Goal: Transaction & Acquisition: Purchase product/service

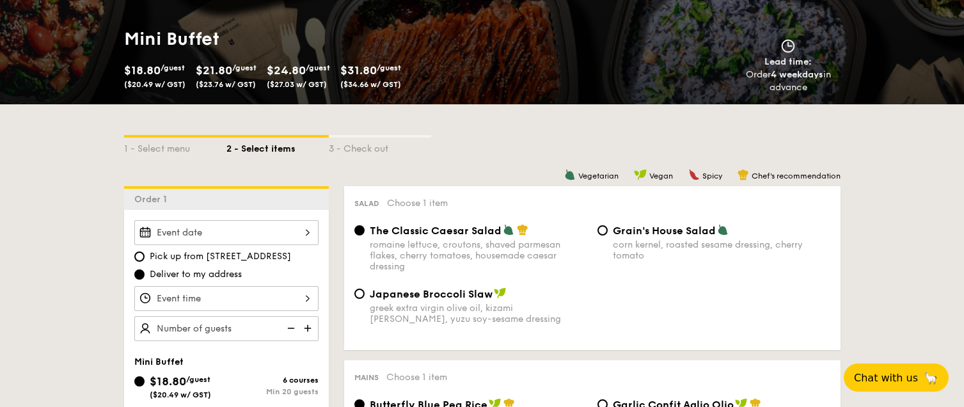
scroll to position [303, 0]
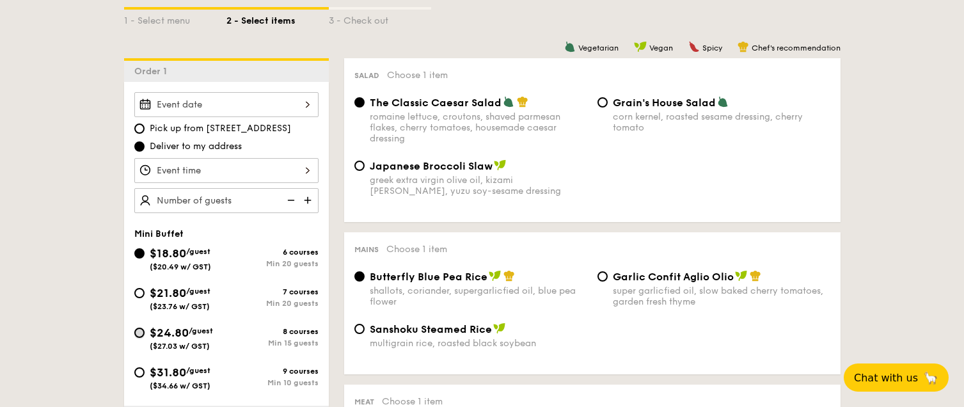
click at [140, 330] on input "$24.80 /guest ($27.03 w/ GST) 8 courses Min 15 guests" at bounding box center [139, 333] width 10 height 10
radio input "true"
radio input "false"
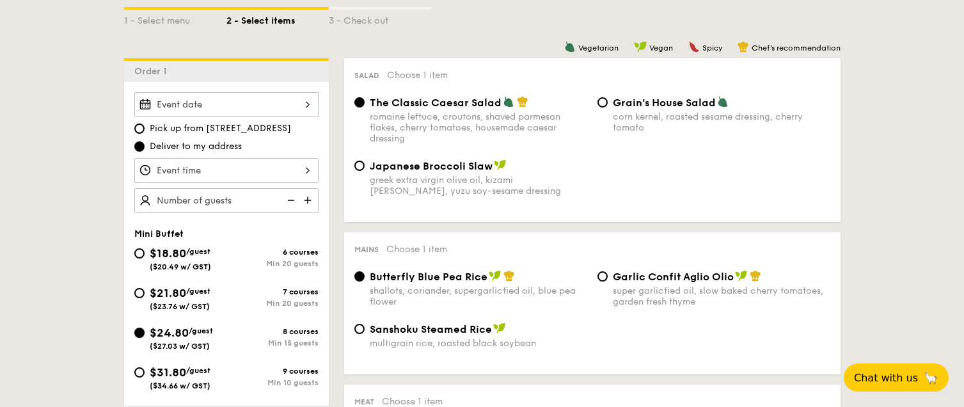
radio input "true"
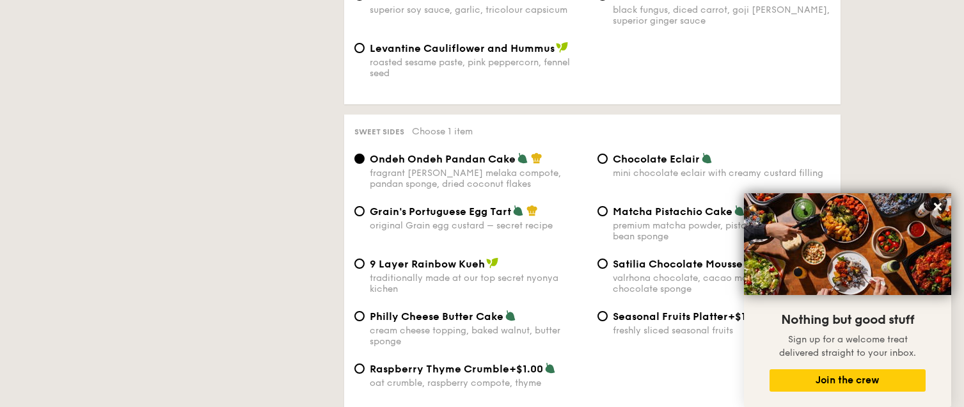
scroll to position [428, 0]
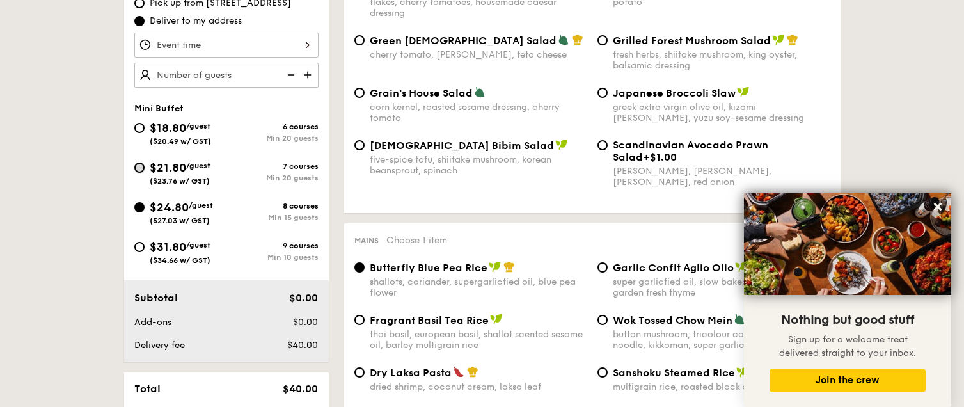
click at [141, 168] on input "$21.80 /guest ($23.76 w/ GST) 7 courses Min 20 guests" at bounding box center [139, 168] width 10 height 10
radio input "true"
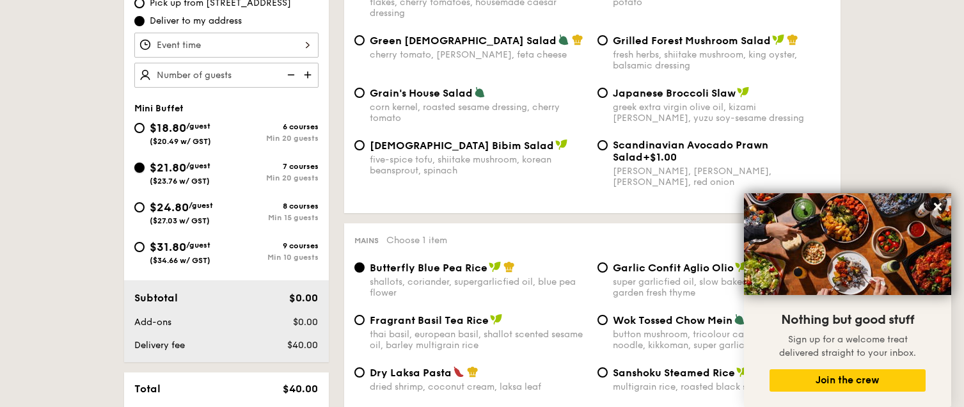
radio input "true"
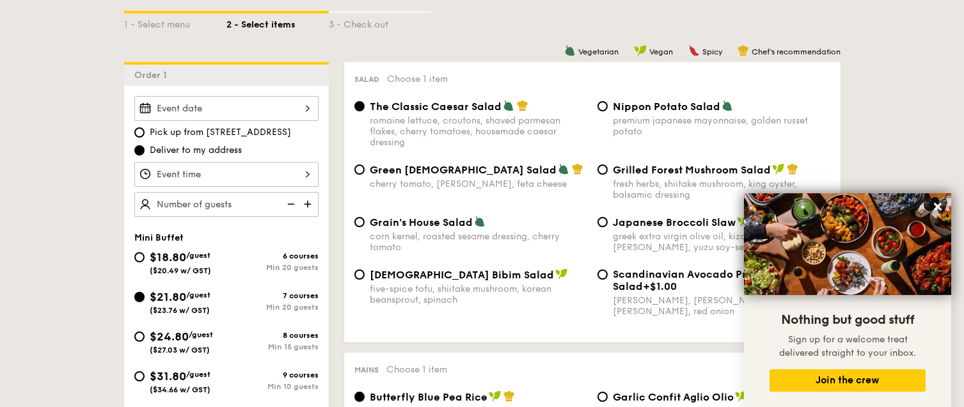
scroll to position [301, 0]
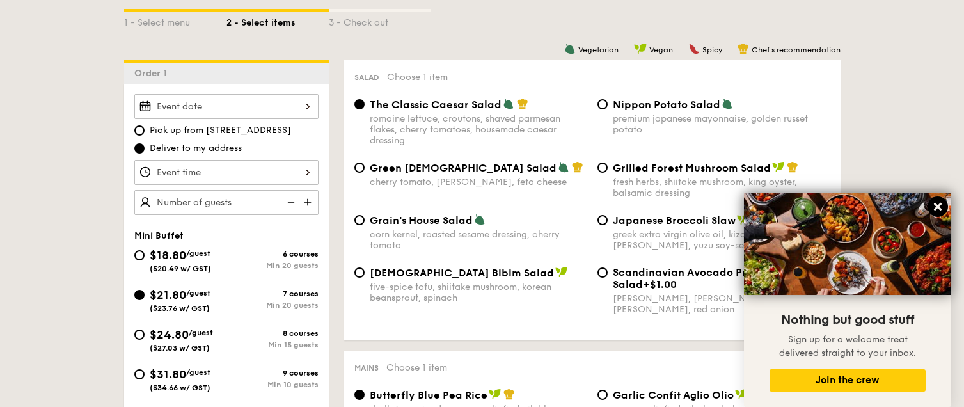
click at [937, 206] on icon at bounding box center [938, 207] width 8 height 8
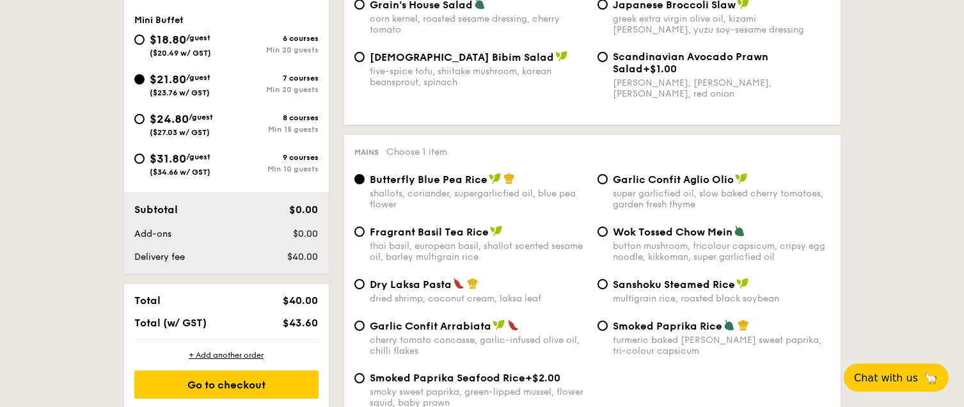
scroll to position [555, 0]
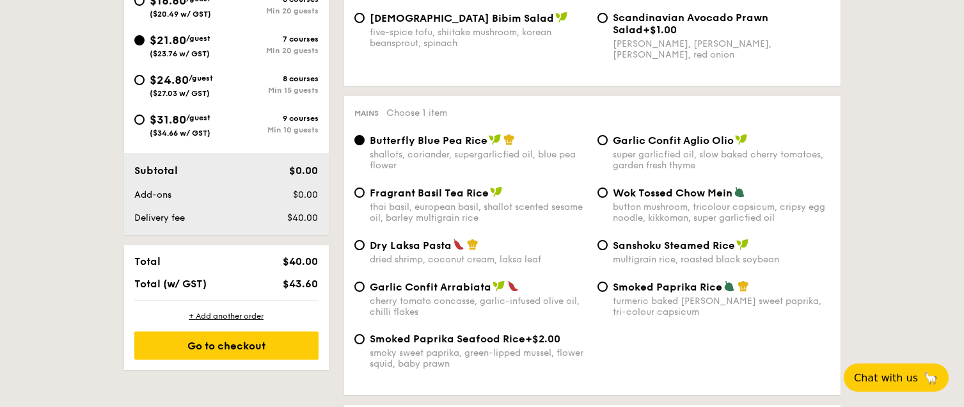
click at [412, 245] on span "Dry Laksa Pasta" at bounding box center [411, 245] width 82 height 12
click at [365, 245] on input "Dry Laksa Pasta dried shrimp, coconut cream, laksa leaf" at bounding box center [360, 245] width 10 height 10
radio input "true"
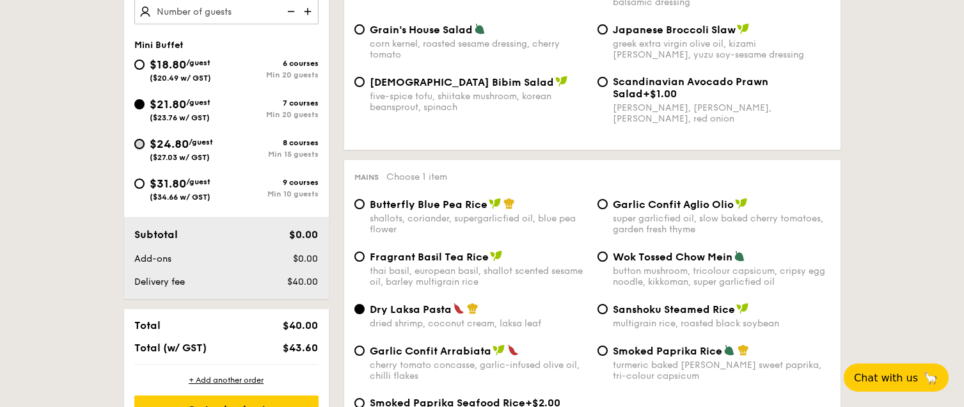
click at [140, 145] on input "$24.80 /guest ($27.03 w/ GST) 8 courses Min 15 guests" at bounding box center [139, 144] width 10 height 10
radio input "true"
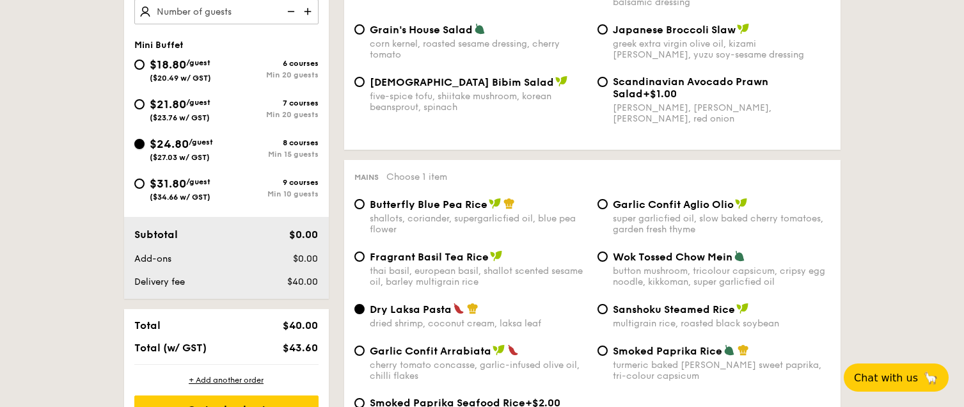
radio input "true"
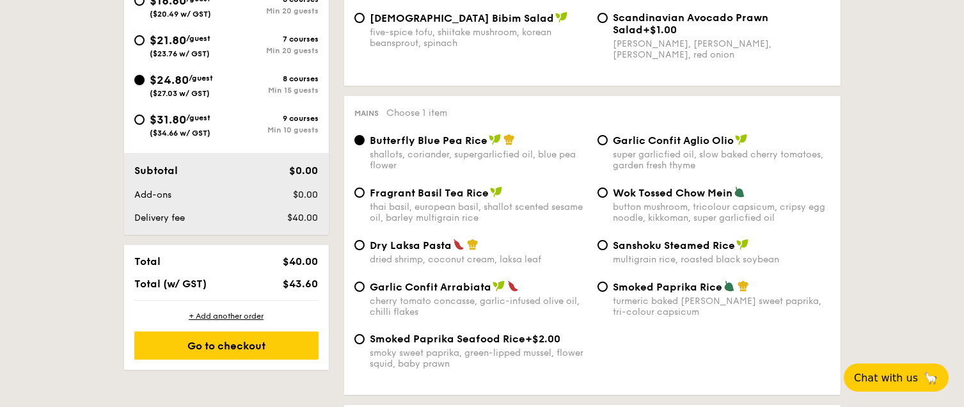
scroll to position [683, 0]
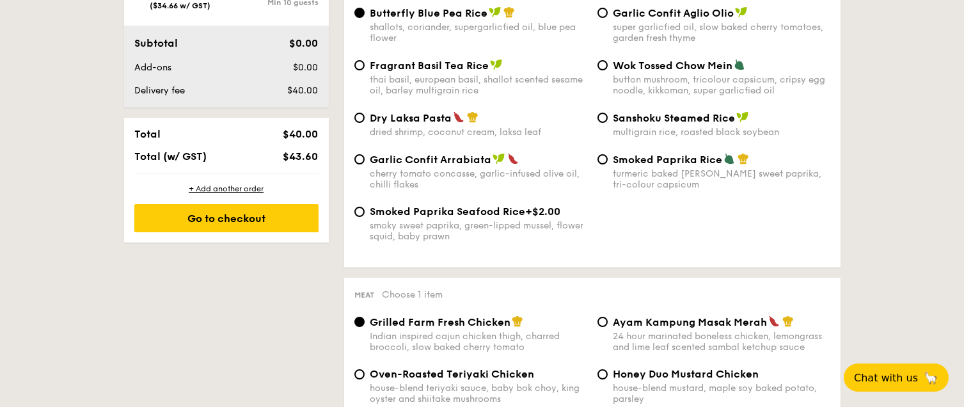
click at [424, 126] on div "Dry Laksa Pasta dried shrimp, coconut cream, laksa leaf" at bounding box center [479, 124] width 218 height 26
click at [365, 123] on input "Dry Laksa Pasta dried shrimp, coconut cream, laksa leaf" at bounding box center [360, 118] width 10 height 10
radio input "true"
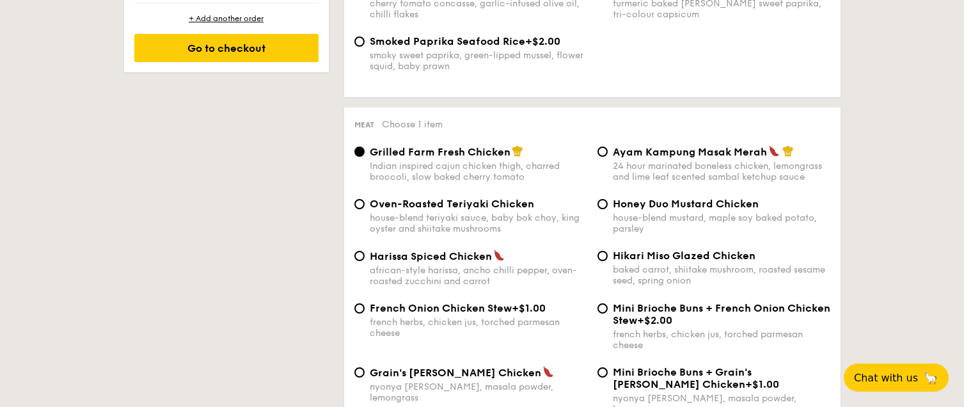
scroll to position [874, 0]
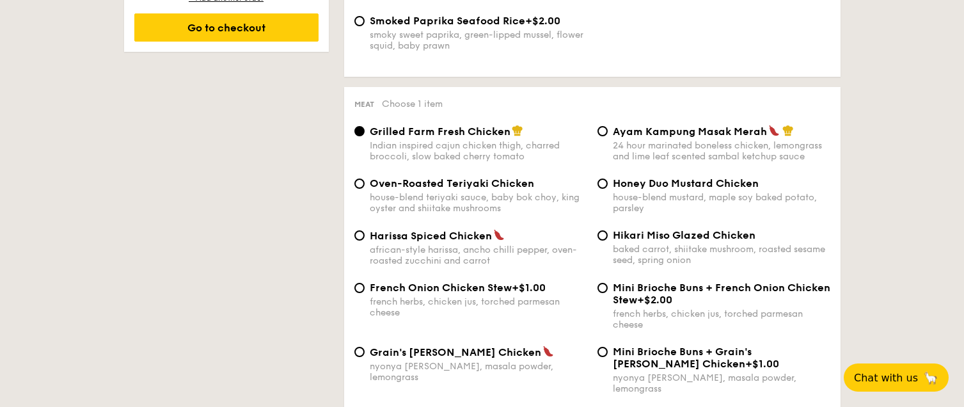
click at [470, 182] on span "Oven-Roasted Teriyaki Chicken" at bounding box center [452, 183] width 164 height 12
click at [365, 182] on input "Oven-Roasted Teriyaki Chicken house-blend teriyaki sauce, baby bok choy, king o…" at bounding box center [360, 184] width 10 height 10
radio input "true"
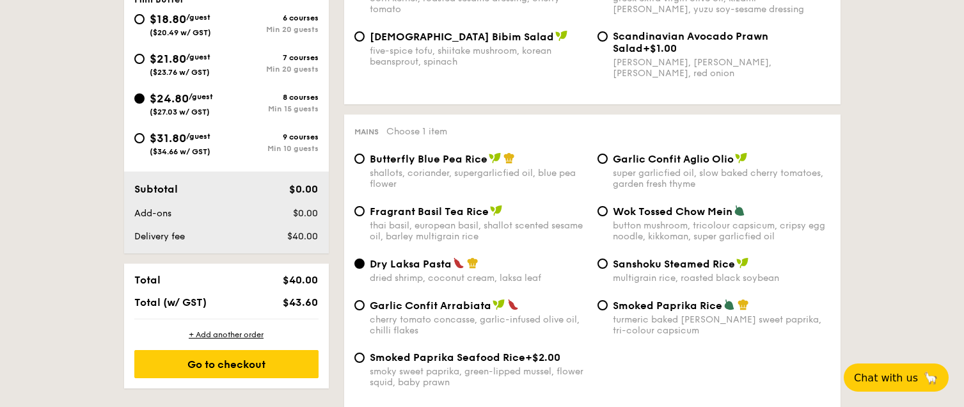
scroll to position [411, 0]
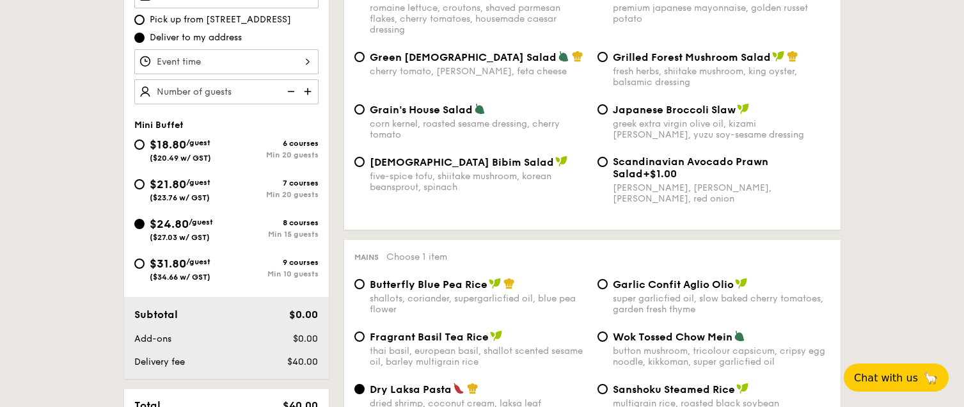
click at [307, 89] on img at bounding box center [308, 91] width 19 height 24
type input "20 guests"
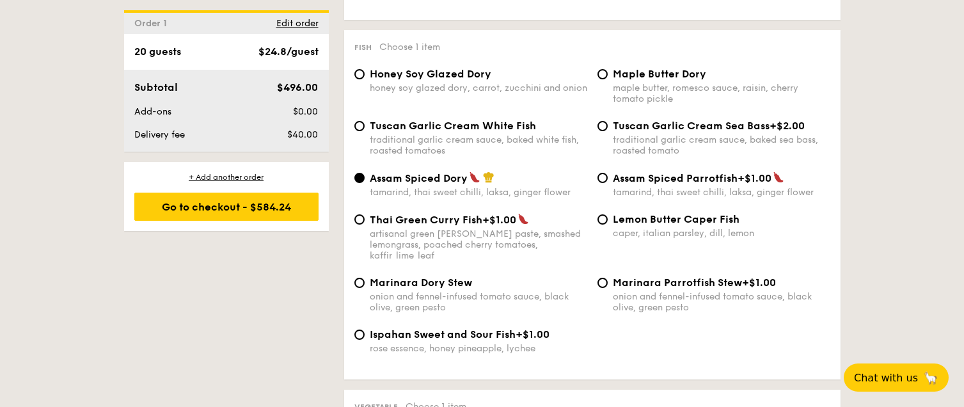
scroll to position [1302, 0]
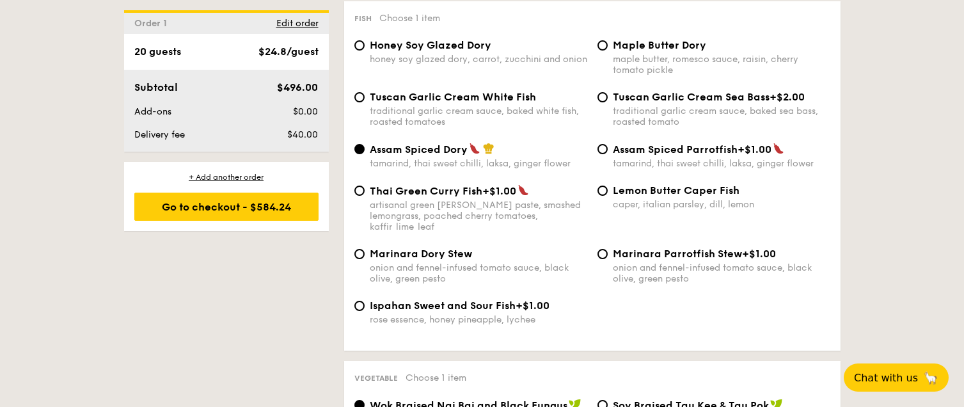
click at [467, 299] on span "Ispahan Sweet and Sour Fish" at bounding box center [443, 305] width 146 height 12
click at [365, 301] on input "Ispahan Sweet and Sour Fish +$1.00 rose essence, honey pineapple, lychee" at bounding box center [360, 306] width 10 height 10
radio input "true"
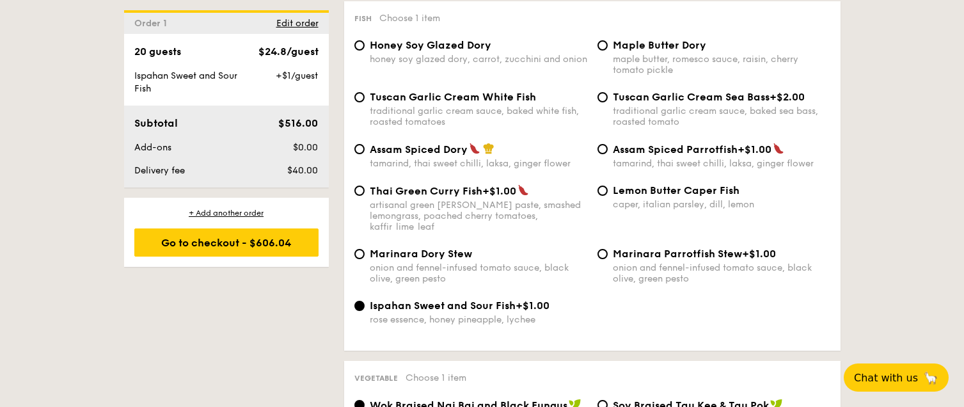
click at [415, 91] on span "Tuscan Garlic Cream White Fish" at bounding box center [453, 97] width 166 height 12
click at [365, 92] on input "Tuscan Garlic Cream White Fish traditional garlic cream sauce, baked white fish…" at bounding box center [360, 97] width 10 height 10
radio input "true"
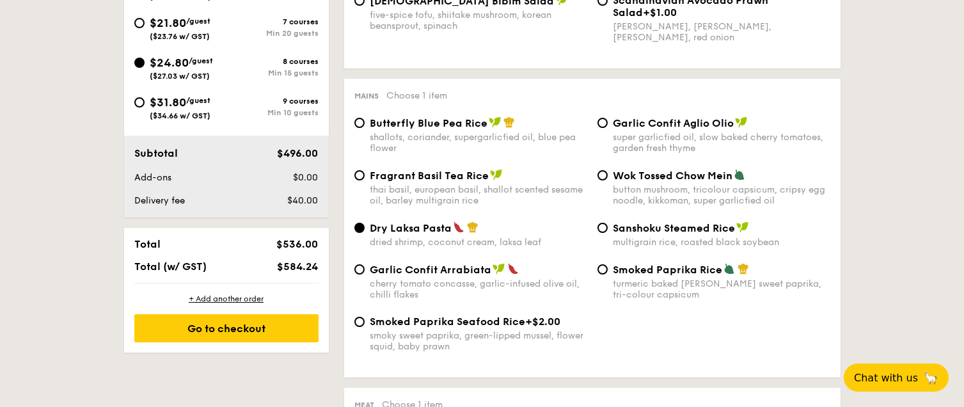
scroll to position [636, 0]
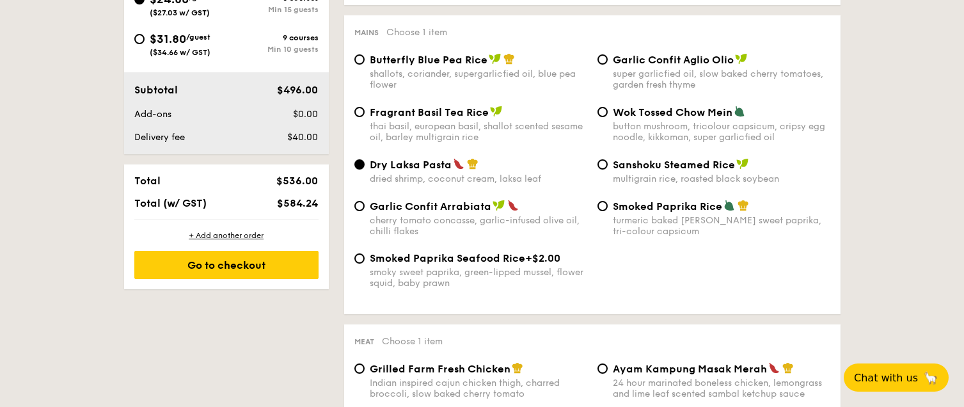
click at [413, 212] on span "Garlic Confit Arrabiata" at bounding box center [431, 206] width 122 height 12
click at [365, 211] on input "Garlic Confit Arrabiata cherry tomato concasse, garlic-infused olive oil, chill…" at bounding box center [360, 206] width 10 height 10
radio input "true"
click at [644, 60] on span "Garlic Confit Aglio Olio" at bounding box center [673, 60] width 121 height 12
click at [608, 60] on input "Garlic Confit Aglio Olio super garlicfied oil, slow baked cherry tomatoes, gard…" at bounding box center [603, 59] width 10 height 10
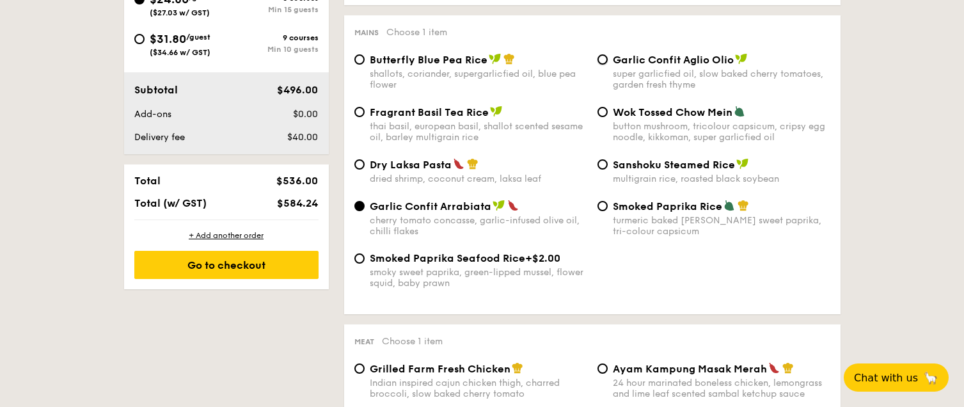
radio input "true"
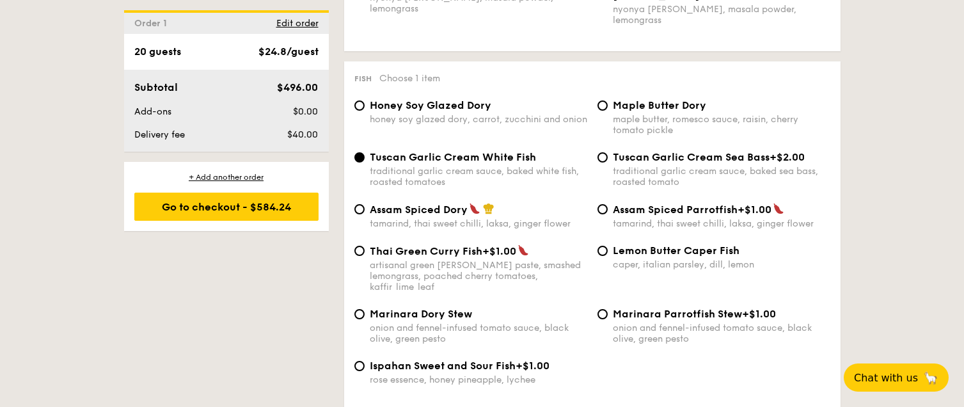
scroll to position [1273, 0]
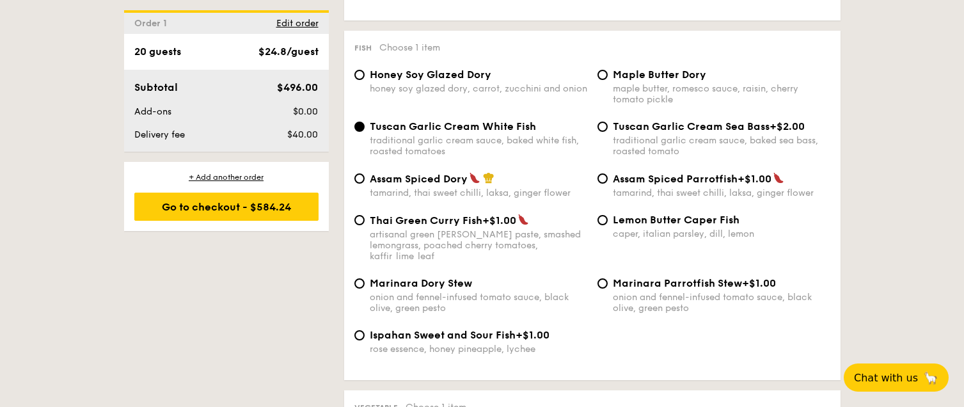
click at [432, 305] on div "Marinara Dory Stew onion and fennel-infused tomato sauce, black olive, green pe…" at bounding box center [592, 303] width 486 height 52
click at [428, 329] on span "Ispahan Sweet and Sour Fish" at bounding box center [443, 335] width 146 height 12
click at [365, 330] on input "Ispahan Sweet and Sour Fish +$1.00 rose essence, honey pineapple, lychee" at bounding box center [360, 335] width 10 height 10
radio input "true"
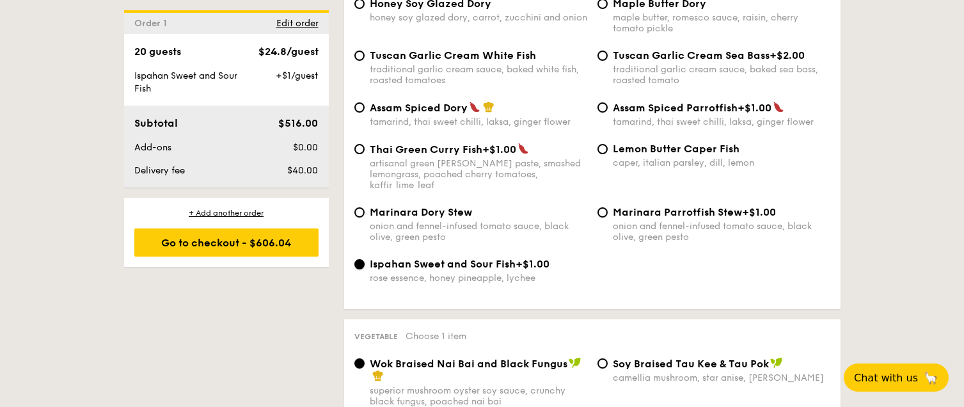
scroll to position [1325, 0]
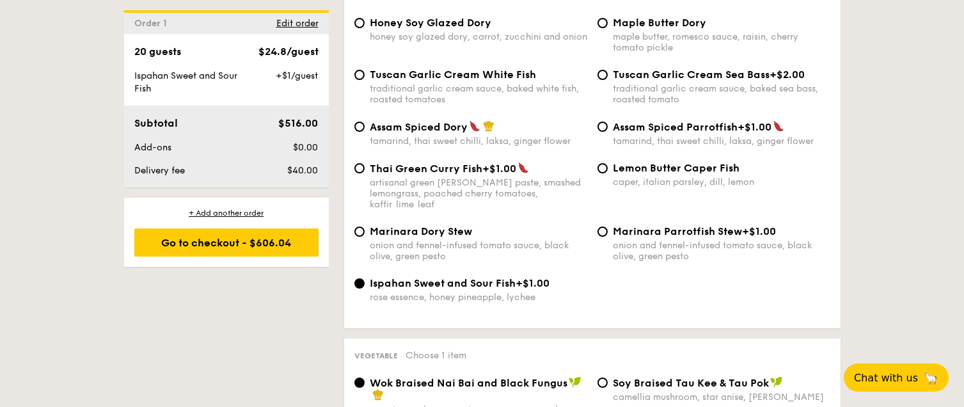
click at [478, 68] on span "Tuscan Garlic Cream White Fish" at bounding box center [453, 74] width 166 height 12
click at [365, 70] on input "Tuscan Garlic Cream White Fish traditional garlic cream sauce, baked white fish…" at bounding box center [360, 75] width 10 height 10
radio input "true"
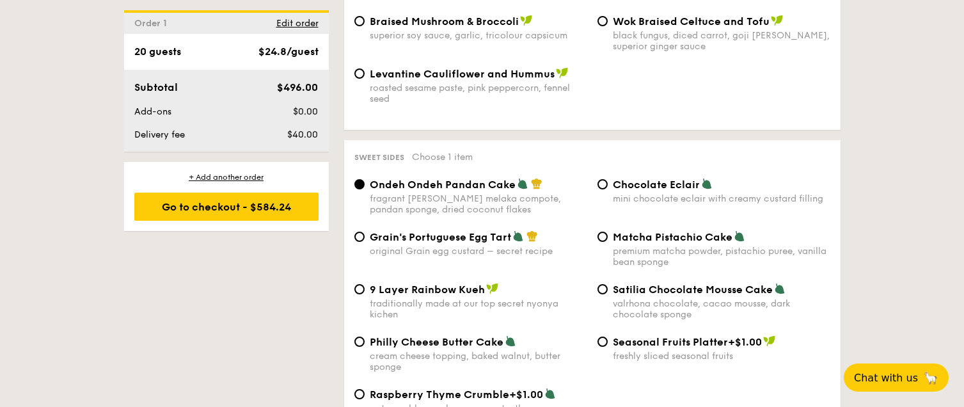
scroll to position [1834, 0]
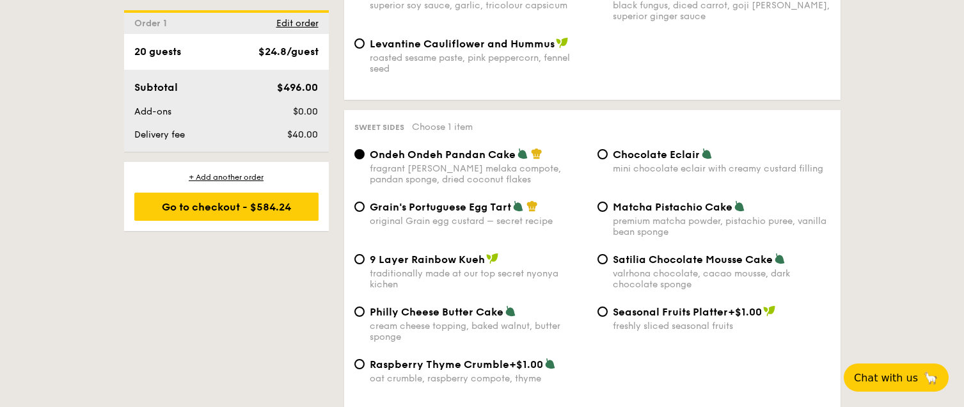
click at [650, 148] on div "Chocolate Eclair mini chocolate eclair with creamy custard filling" at bounding box center [722, 161] width 218 height 26
click at [608, 149] on input "Chocolate Eclair mini chocolate eclair with creamy custard filling" at bounding box center [603, 154] width 10 height 10
radio input "true"
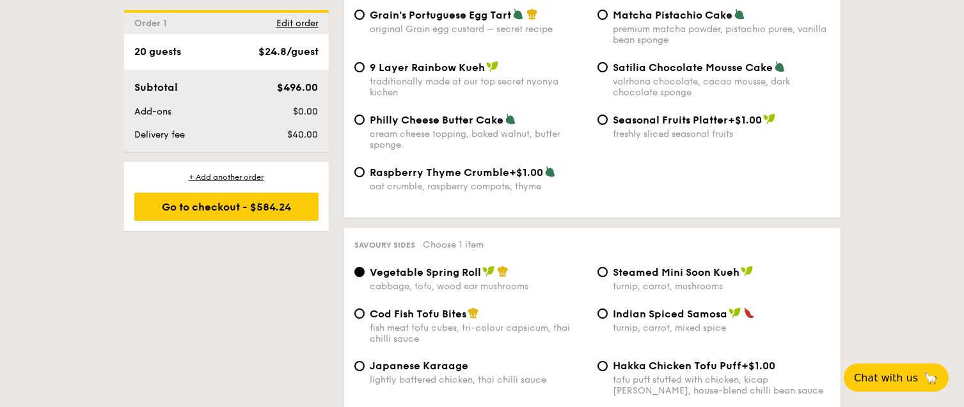
scroll to position [2089, 0]
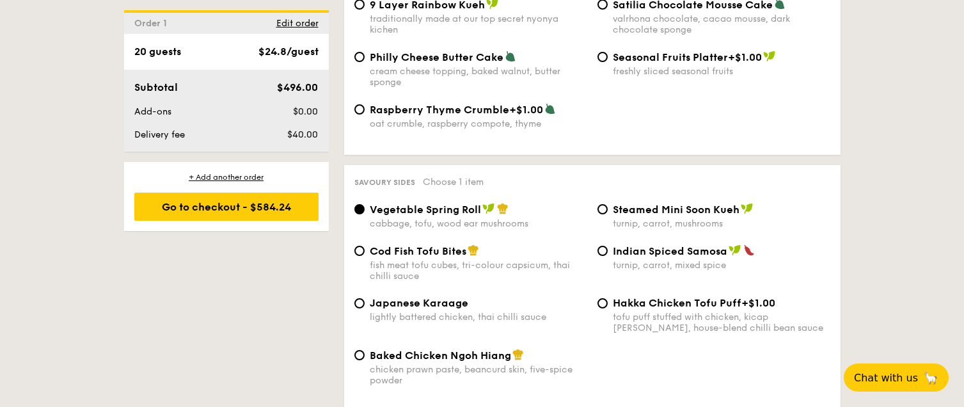
click at [411, 245] on span "Cod Fish Tofu Bites" at bounding box center [418, 251] width 97 height 12
click at [365, 246] on input "Cod Fish Tofu Bites fish meat tofu cubes, tri-colour capsicum, thai chilli sauce" at bounding box center [360, 251] width 10 height 10
radio input "true"
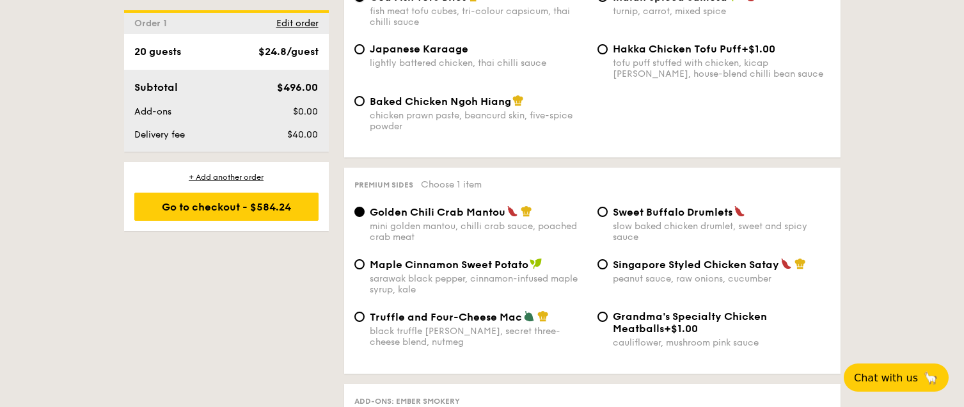
scroll to position [2343, 0]
click at [504, 310] on span "Truffle and Four-Cheese Mac" at bounding box center [446, 316] width 152 height 12
click at [365, 311] on input "Truffle and Four-Cheese Mac black truffle [PERSON_NAME], secret three-cheese bl…" at bounding box center [360, 316] width 10 height 10
radio input "true"
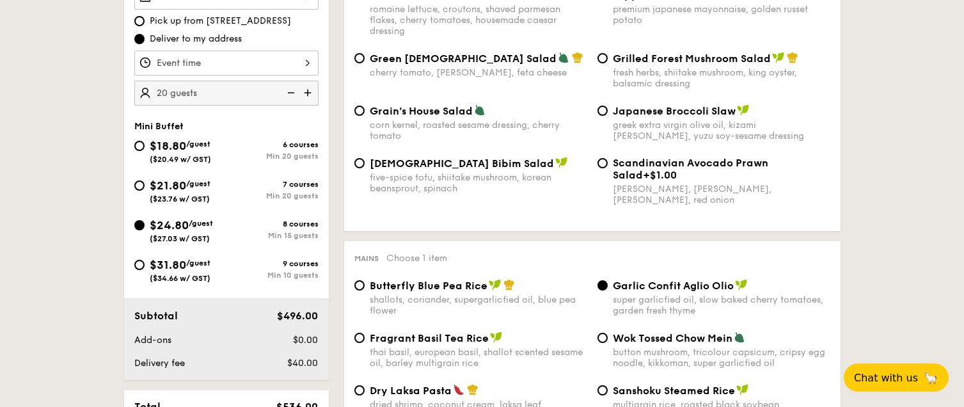
scroll to position [2448, 0]
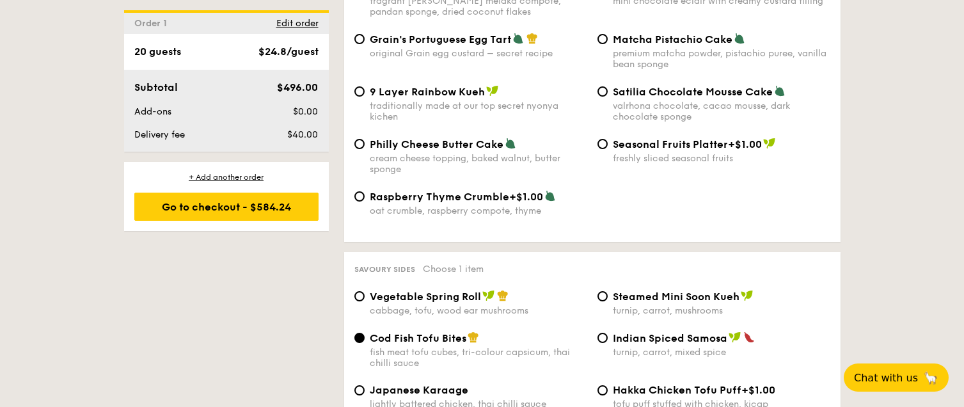
click at [38, 140] on div "1 - Select menu 2 - Select items 3 - Check out Order 1 Pick up from 5 Burn Road…" at bounding box center [482, 242] width 964 height 3930
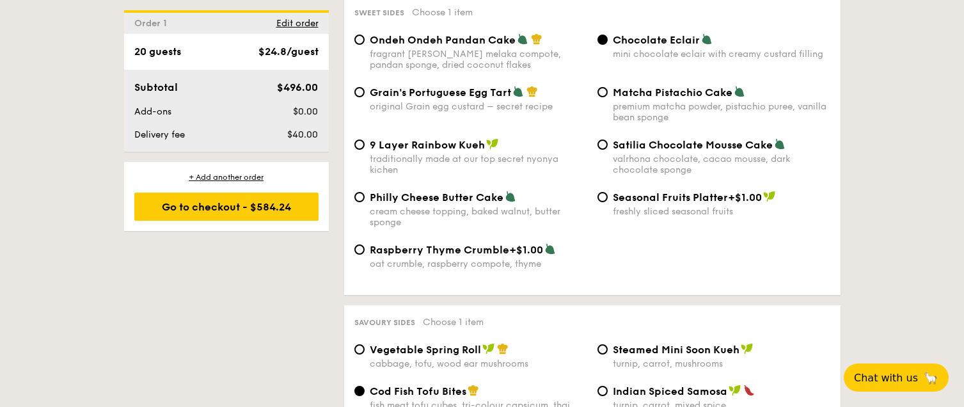
scroll to position [1811, 0]
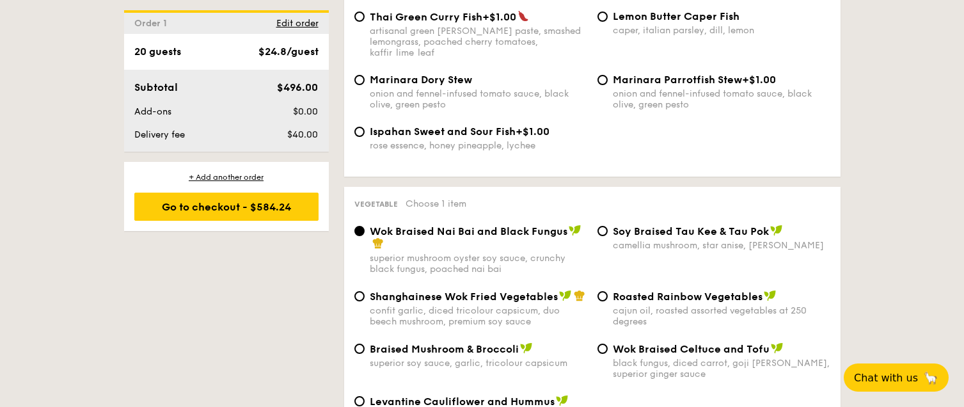
scroll to position [1302, 0]
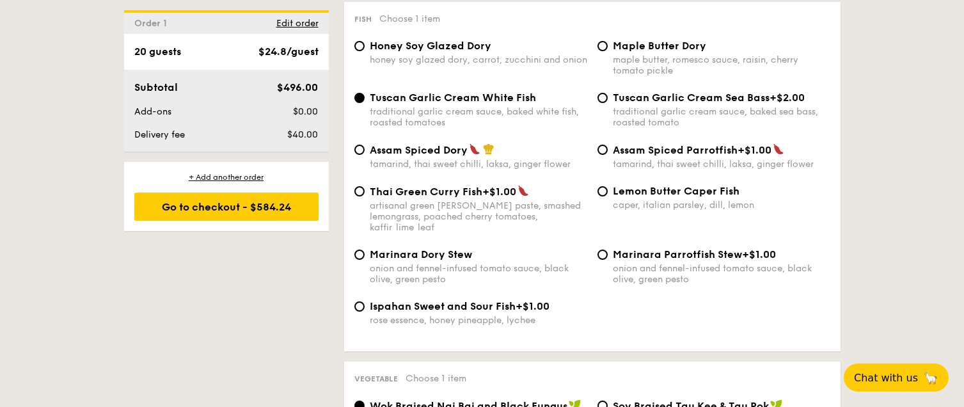
click at [235, 37] on div "Order 1 Edit order 20 guests $24.8/guest Subtotal $496.00 Add-ons $0.00 Deliver…" at bounding box center [226, 80] width 205 height 141
drag, startPoint x: 237, startPoint y: 31, endPoint x: 233, endPoint y: 47, distance: 17.2
click at [232, 47] on div "20 guests $24.8/guest" at bounding box center [226, 51] width 184 height 15
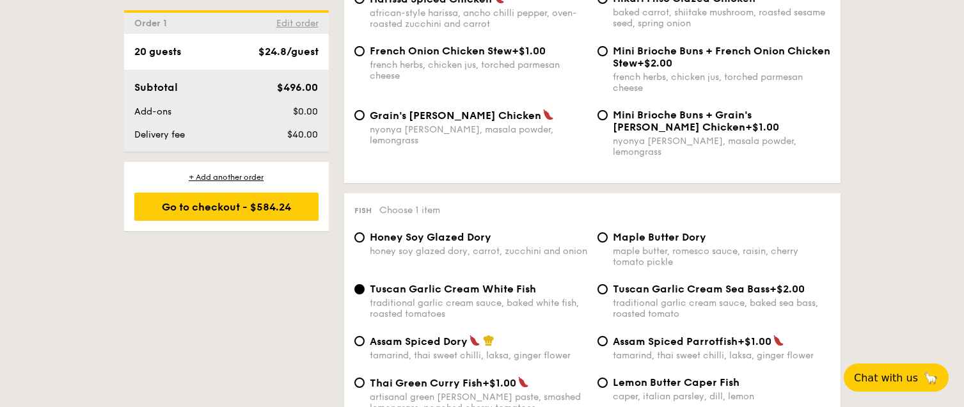
click at [294, 22] on span "Edit order" at bounding box center [297, 23] width 42 height 11
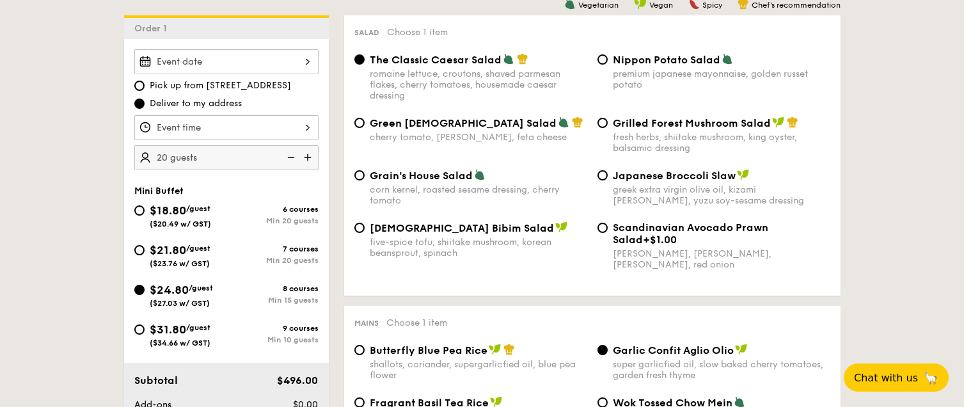
scroll to position [345, 0]
click at [308, 156] on img at bounding box center [308, 158] width 19 height 24
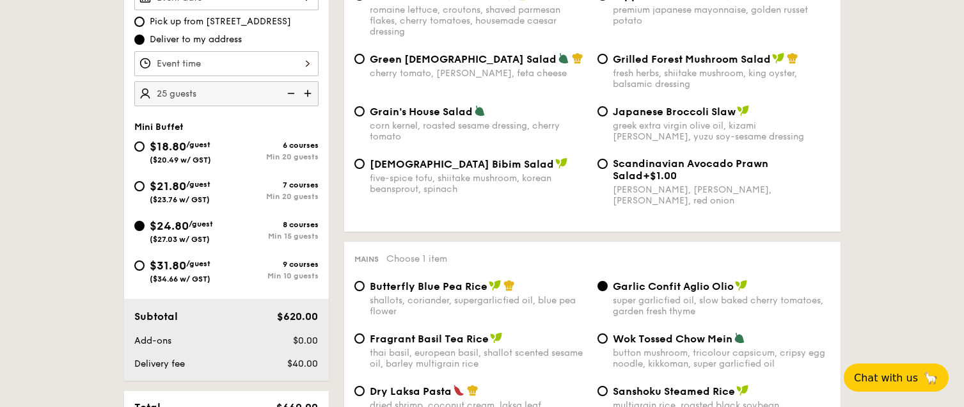
scroll to position [409, 0]
click at [287, 93] on img at bounding box center [289, 94] width 19 height 24
type input "20 guests"
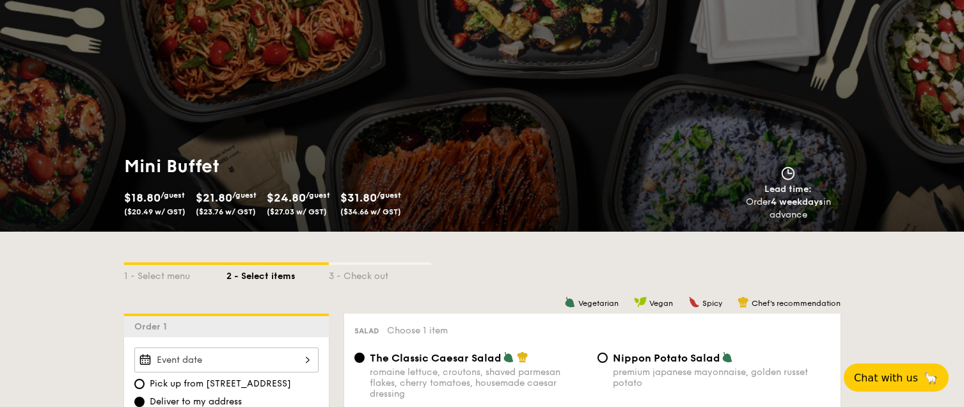
scroll to position [0, 0]
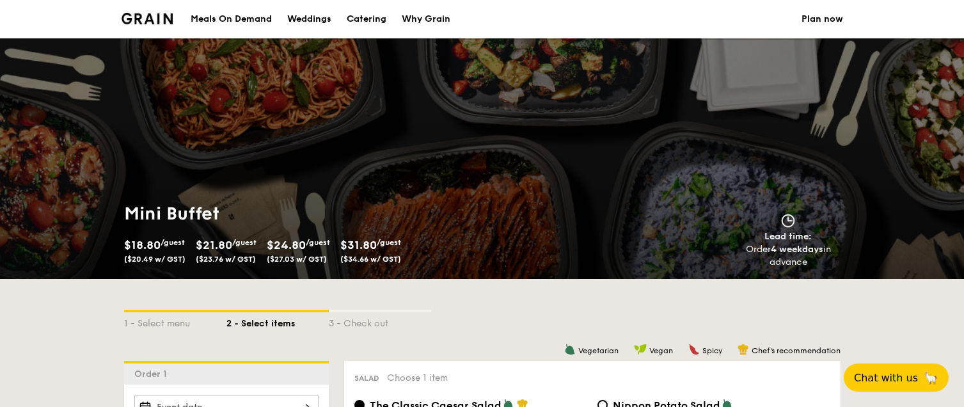
click at [258, 20] on div "Meals On Demand" at bounding box center [231, 19] width 81 height 38
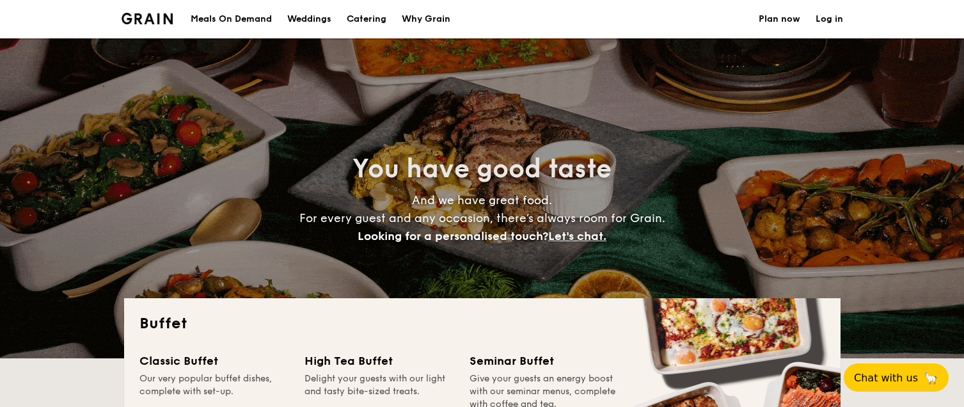
select select
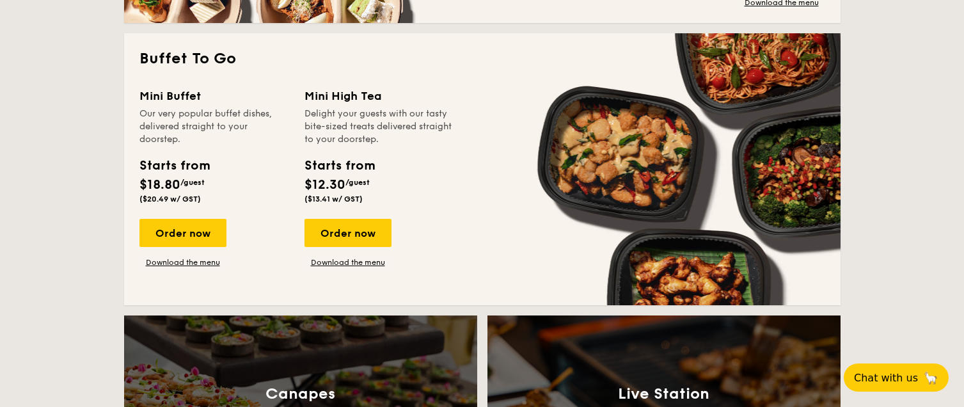
scroll to position [832, 0]
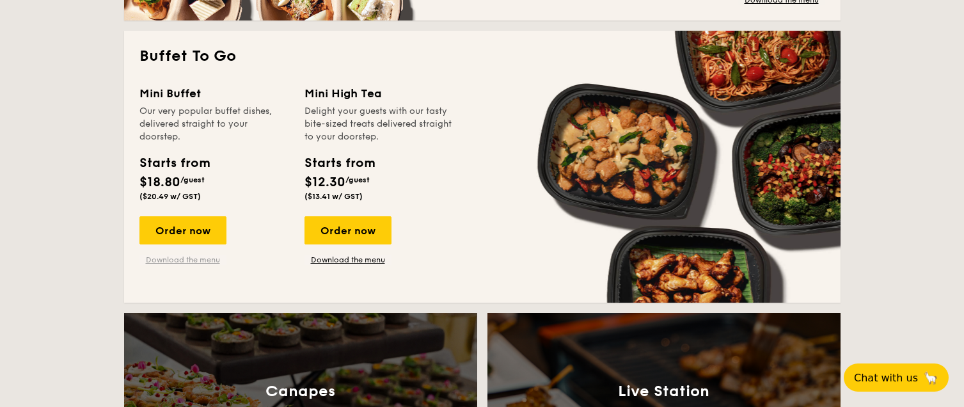
click at [211, 262] on link "Download the menu" at bounding box center [183, 260] width 87 height 10
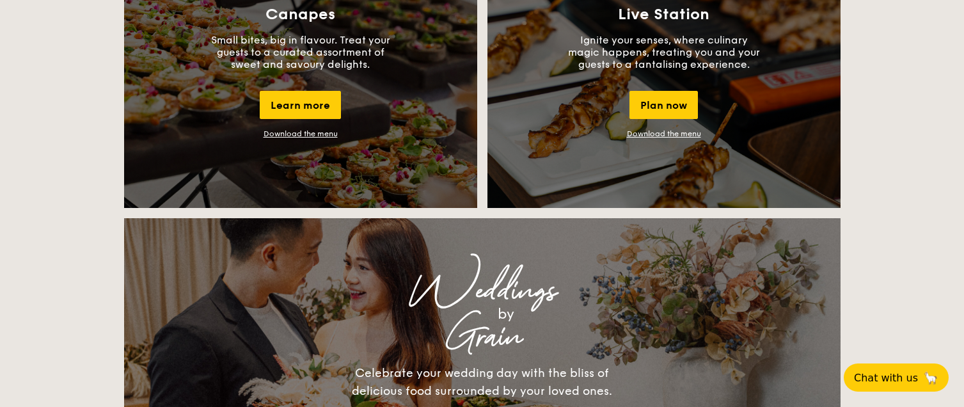
scroll to position [889, 0]
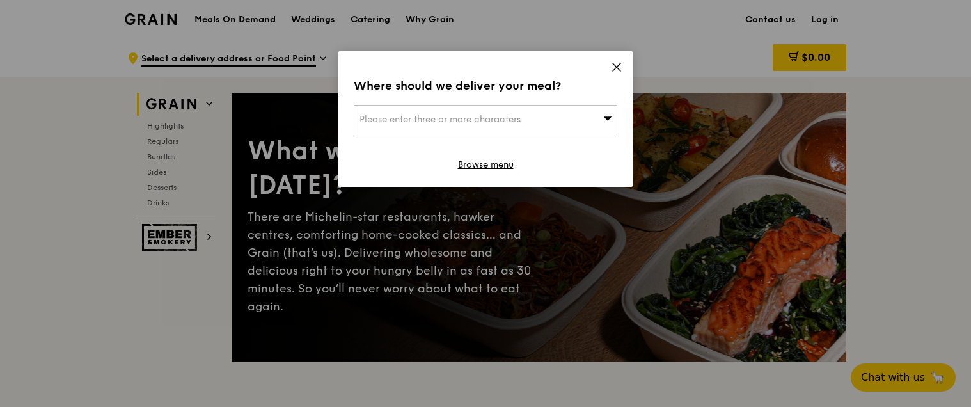
click at [621, 56] on div "Where should we deliver your meal? Please enter three or more characters Browse…" at bounding box center [486, 119] width 294 height 136
click at [614, 65] on icon at bounding box center [617, 67] width 8 height 8
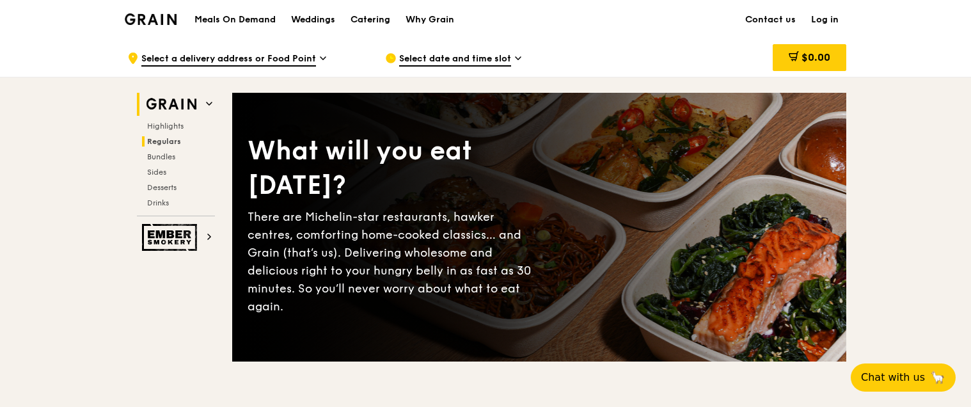
click at [154, 141] on span "Regulars" at bounding box center [164, 141] width 34 height 9
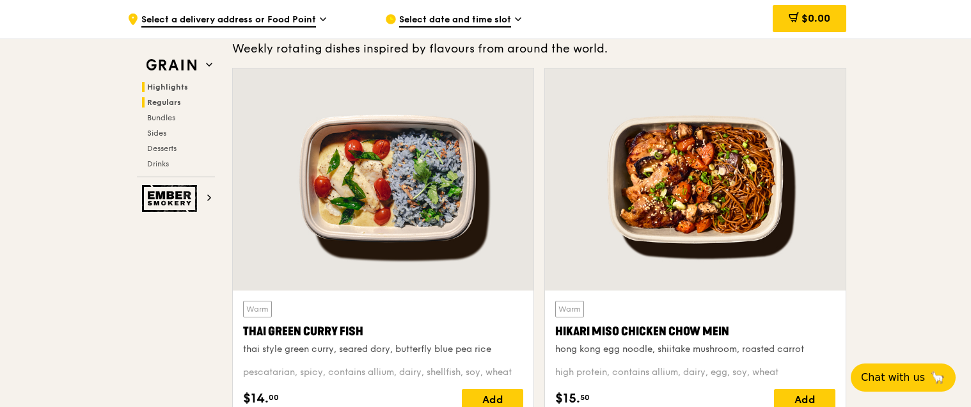
scroll to position [415, 0]
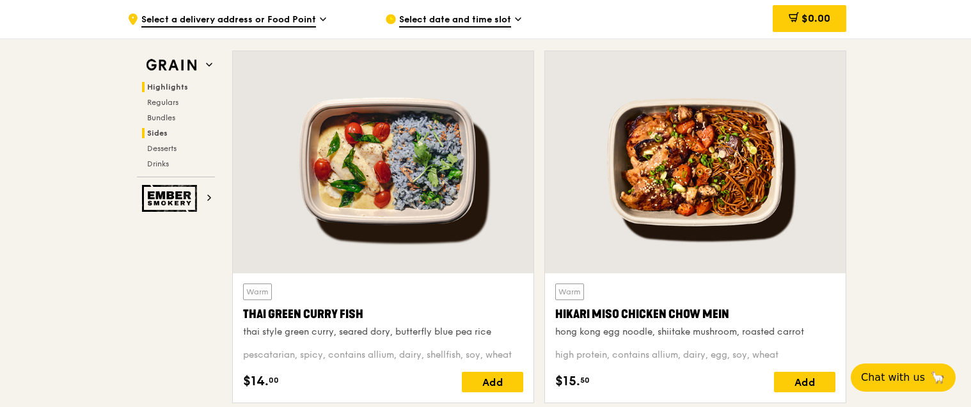
click at [158, 135] on span "Sides" at bounding box center [157, 133] width 20 height 9
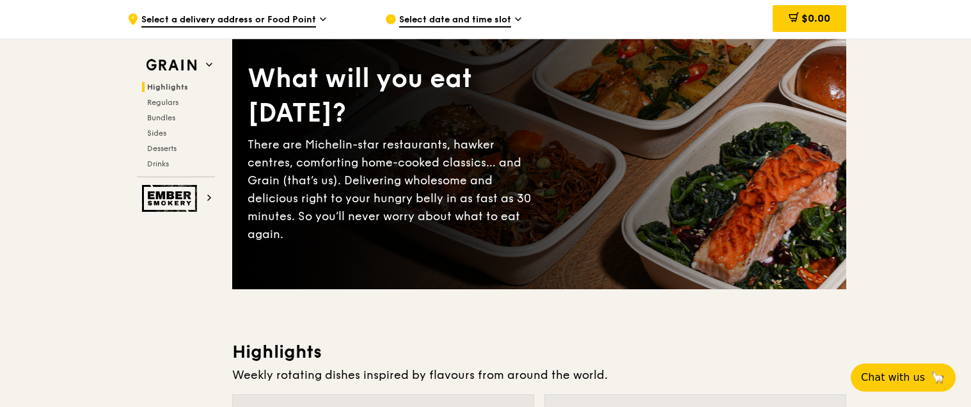
scroll to position [0, 0]
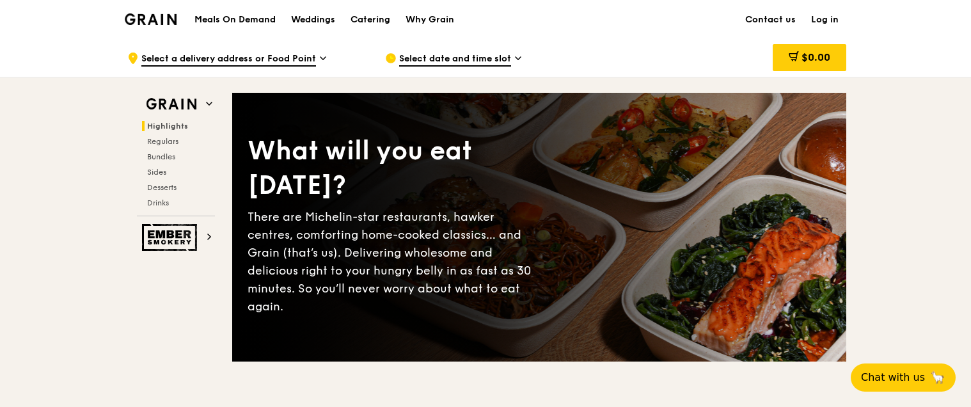
click at [239, 18] on h1 "Meals On Demand" at bounding box center [235, 19] width 81 height 13
click at [376, 19] on div "Catering" at bounding box center [371, 20] width 40 height 38
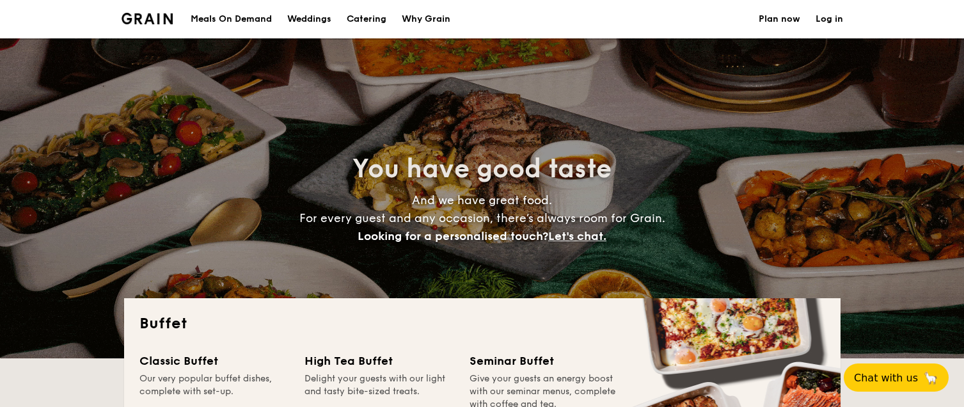
select select
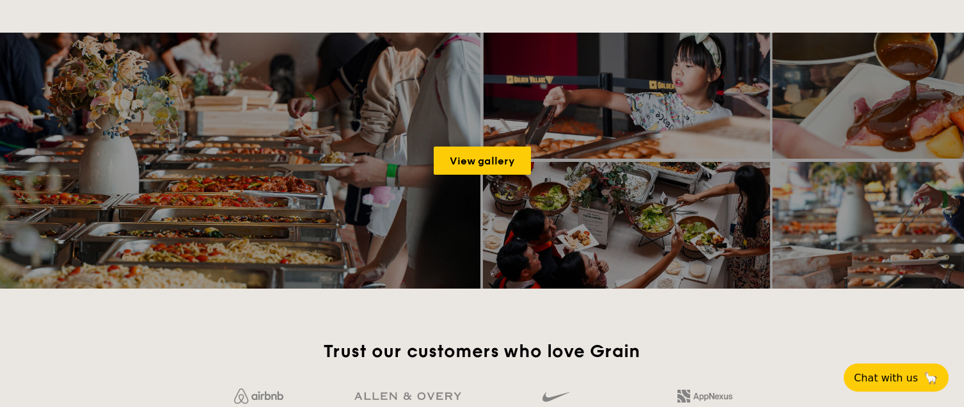
scroll to position [1600, 0]
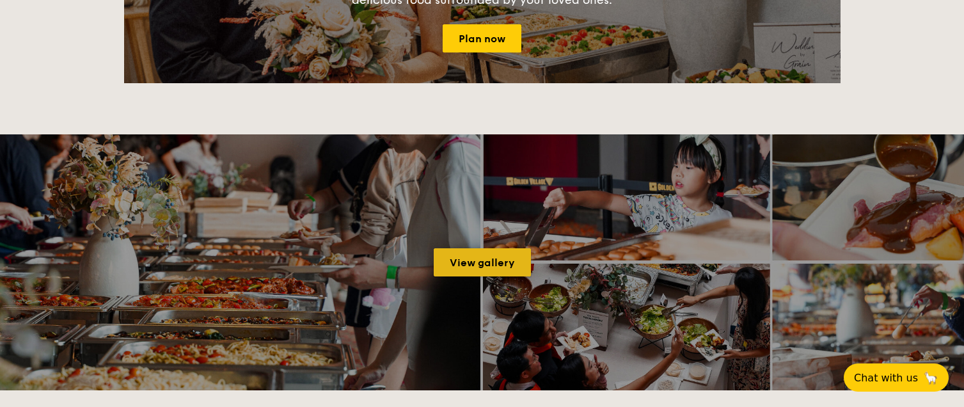
click at [475, 267] on link "View gallery" at bounding box center [482, 262] width 97 height 28
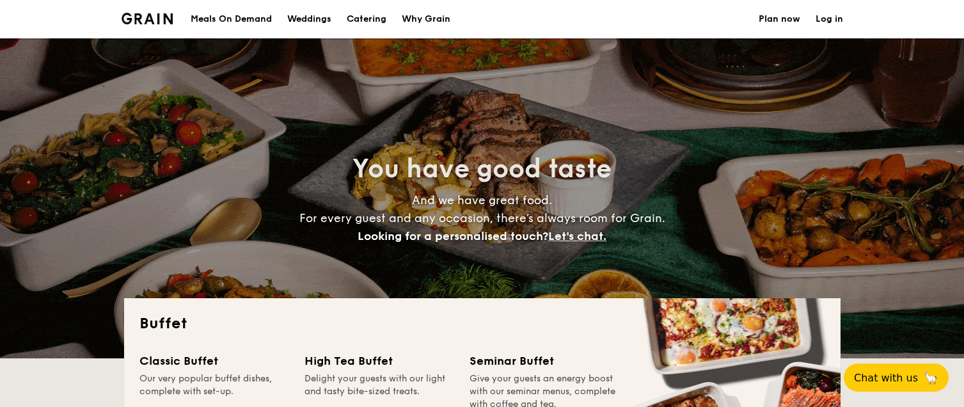
select select
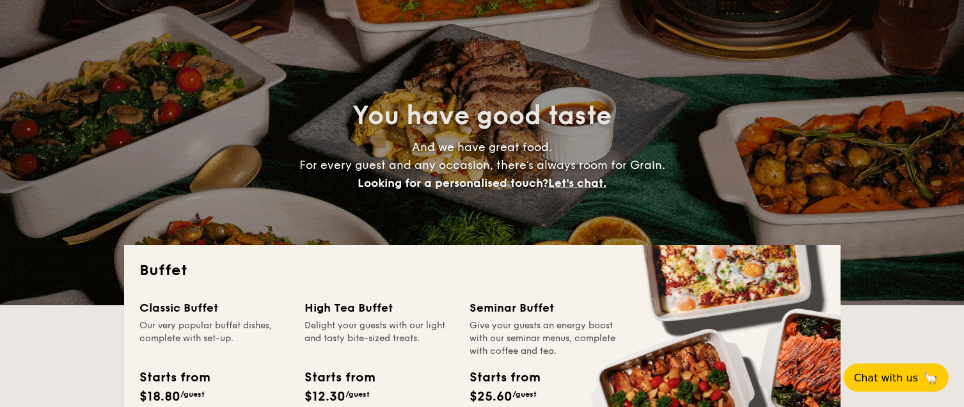
scroll to position [128, 0]
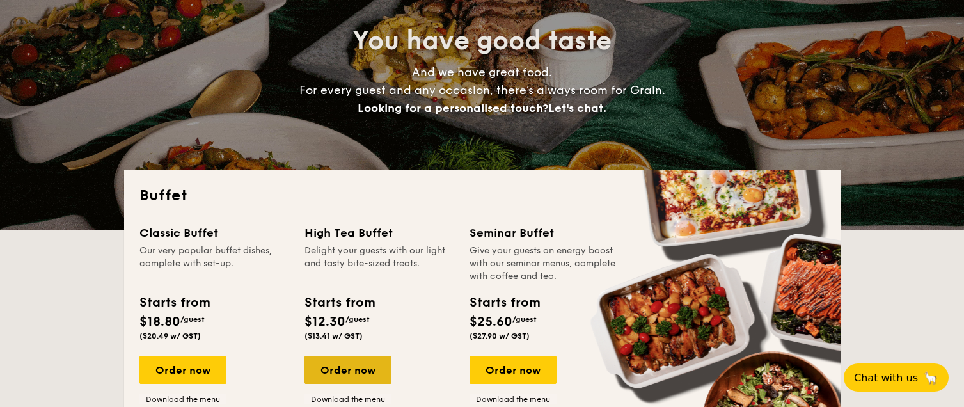
click at [351, 378] on div "Order now" at bounding box center [348, 370] width 87 height 28
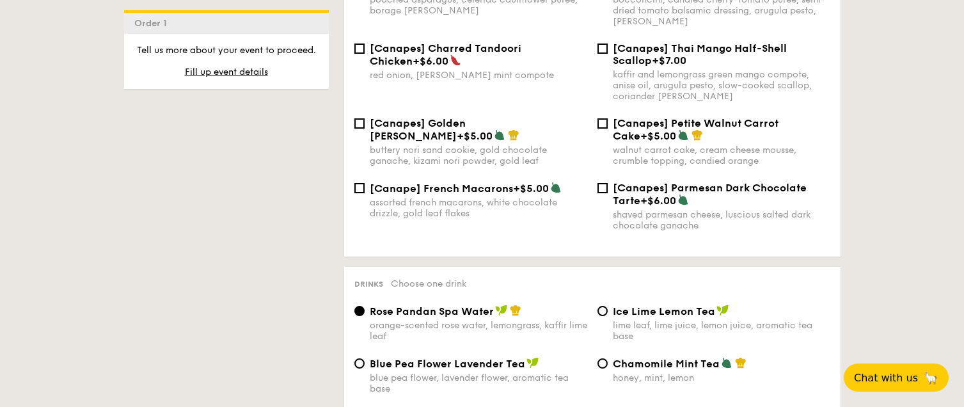
scroll to position [2026, 0]
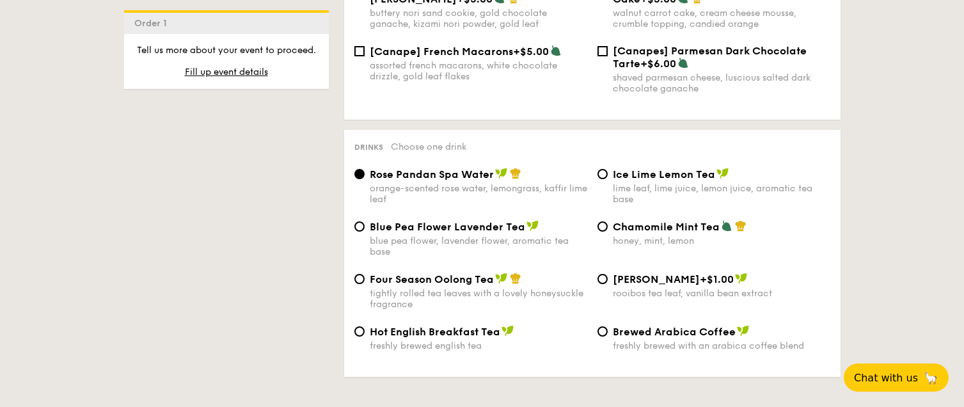
select select
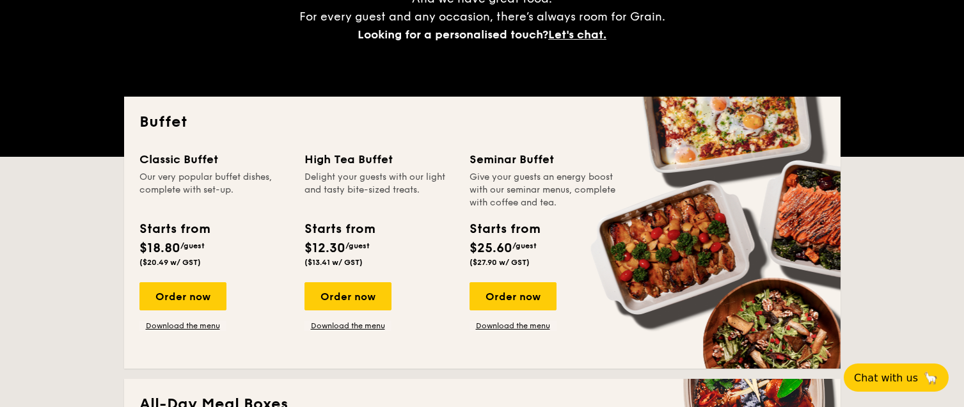
scroll to position [320, 0]
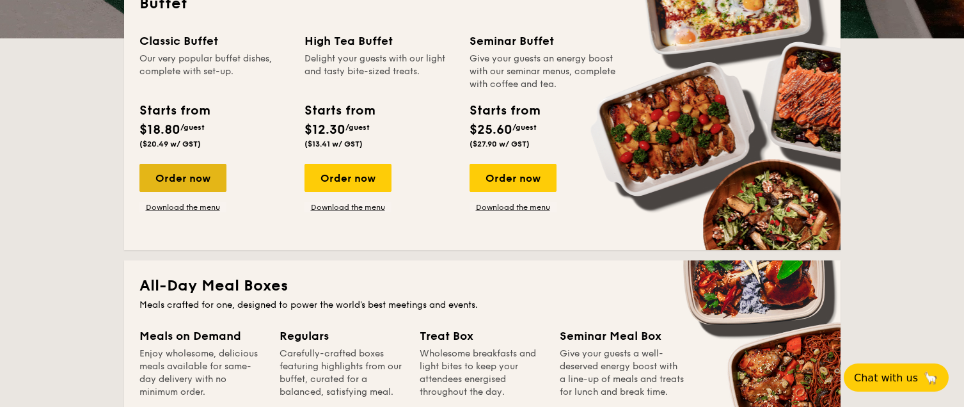
click at [180, 176] on div "Order now" at bounding box center [183, 178] width 87 height 28
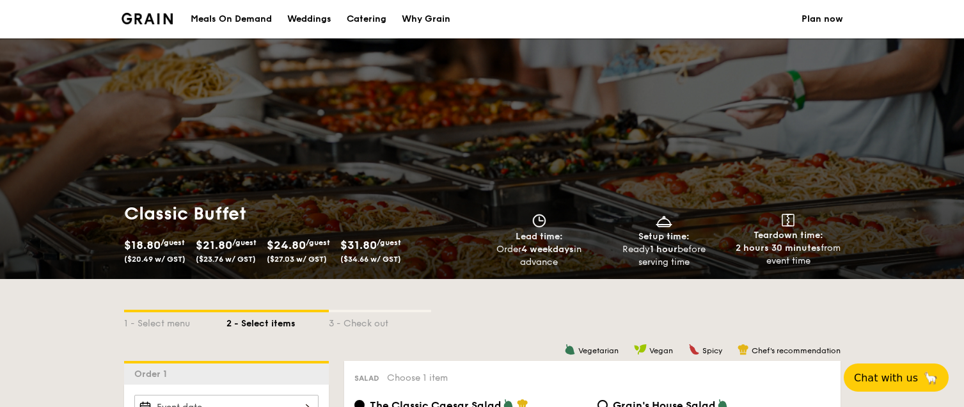
click at [370, 18] on div "Catering" at bounding box center [367, 19] width 40 height 38
select select
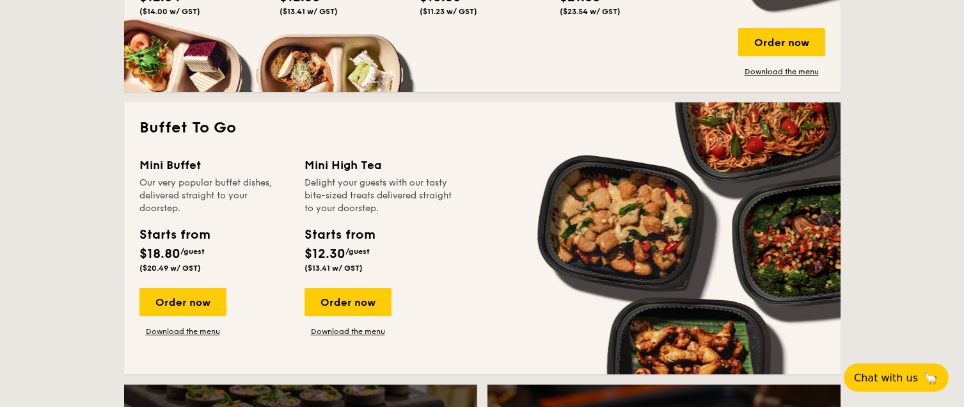
scroll to position [768, 0]
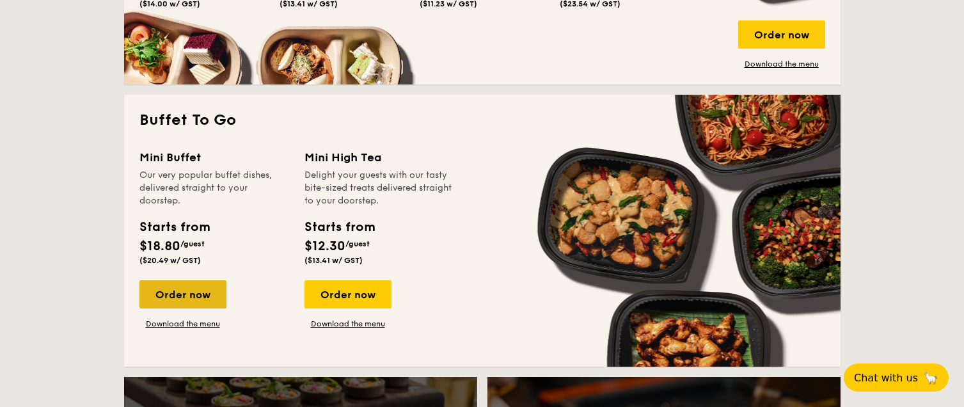
click at [207, 296] on div "Order now" at bounding box center [183, 294] width 87 height 28
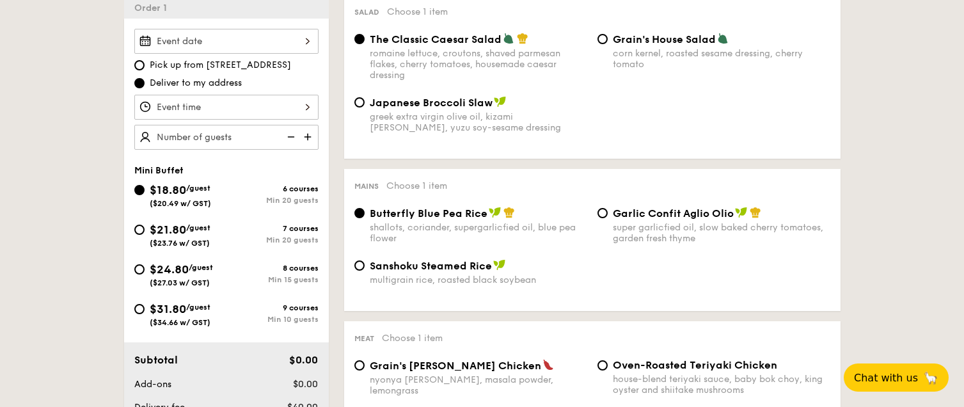
scroll to position [383, 0]
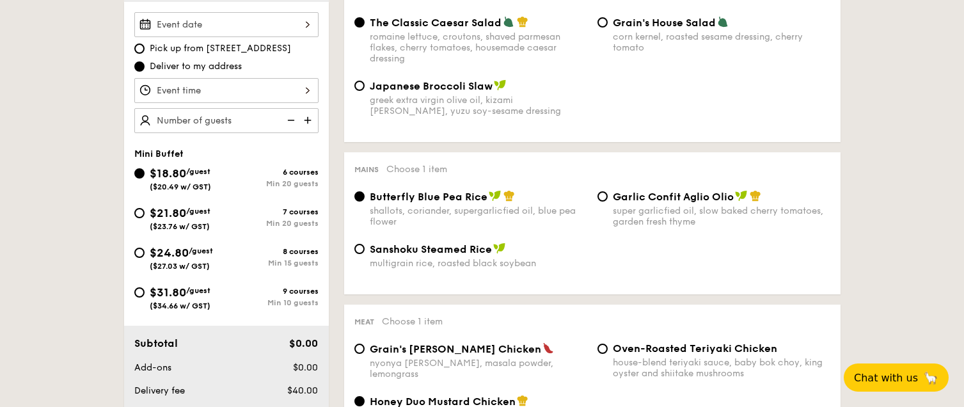
click at [312, 118] on img at bounding box center [308, 120] width 19 height 24
type input "20 guests"
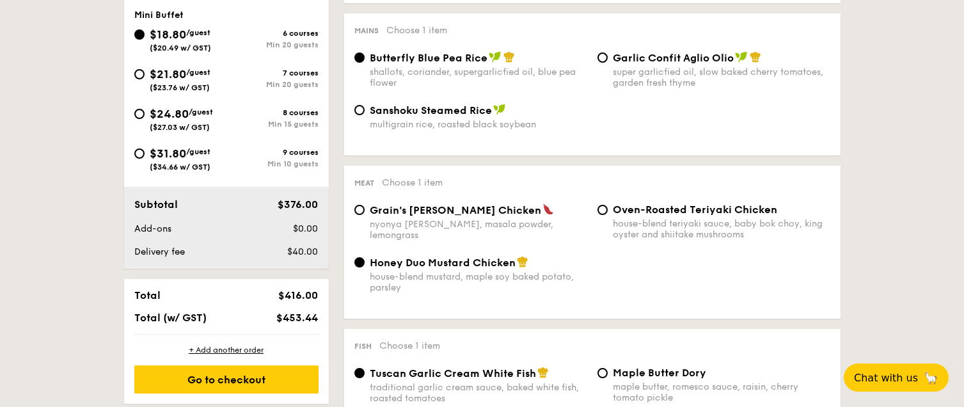
scroll to position [511, 0]
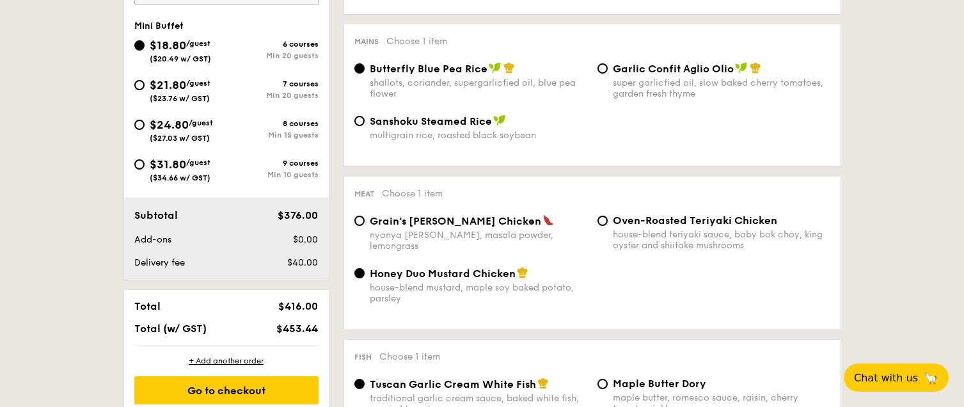
click at [175, 128] on span "$24.80" at bounding box center [169, 125] width 39 height 14
click at [145, 128] on input "$24.80 /guest ($27.03 w/ GST) 8 courses Min 15 guests" at bounding box center [139, 125] width 10 height 10
radio input "true"
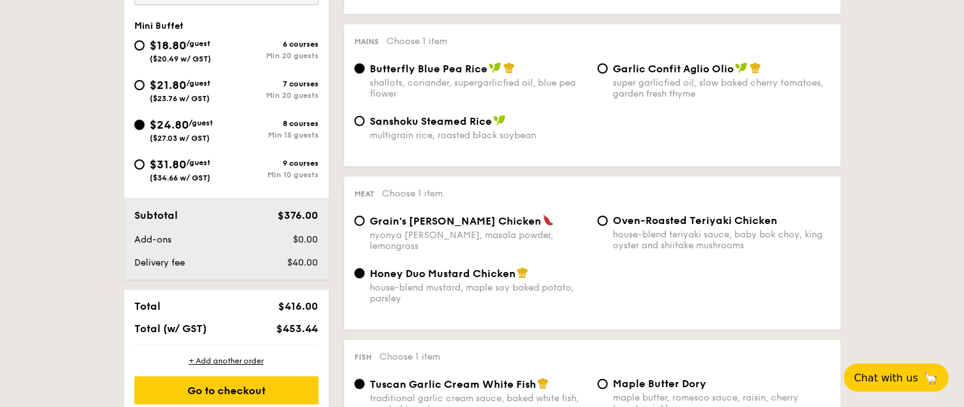
radio input "false"
radio input "true"
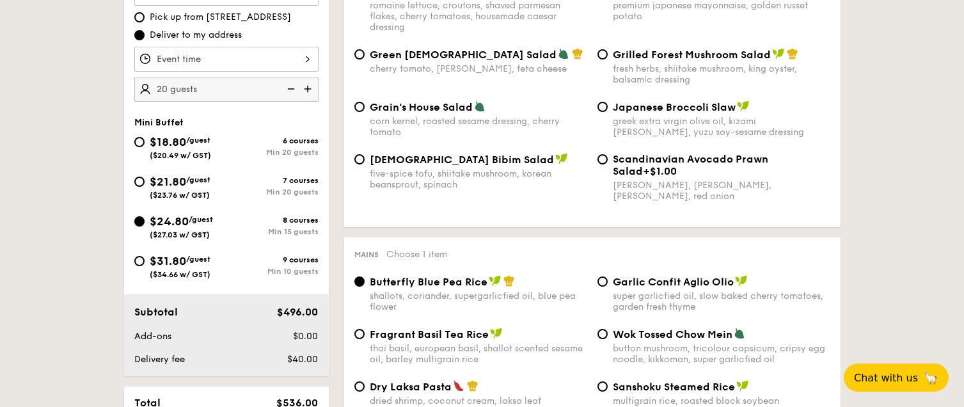
scroll to position [445, 0]
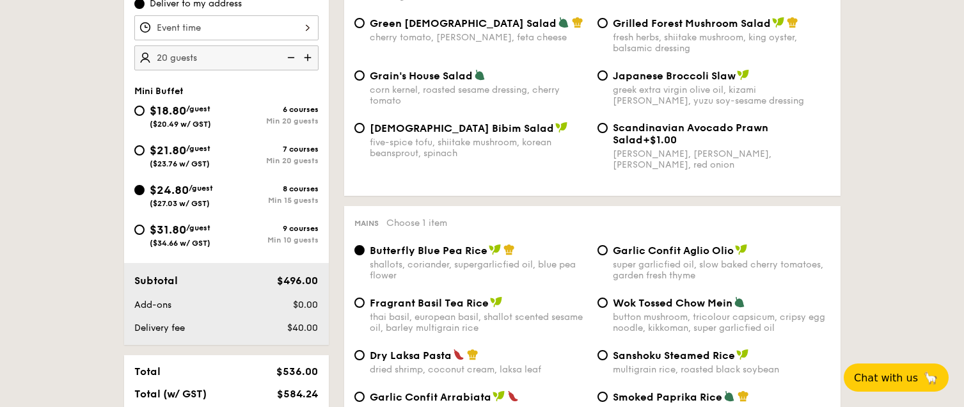
click at [306, 55] on img at bounding box center [308, 57] width 19 height 24
type input "25 guests"
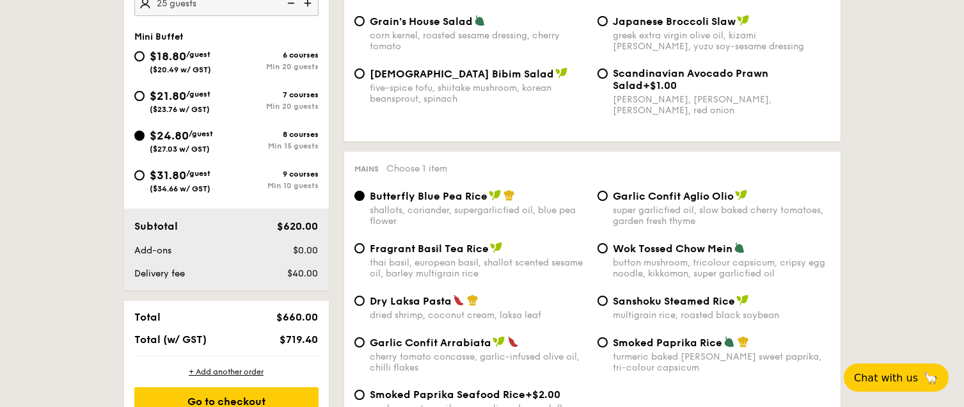
scroll to position [573, 0]
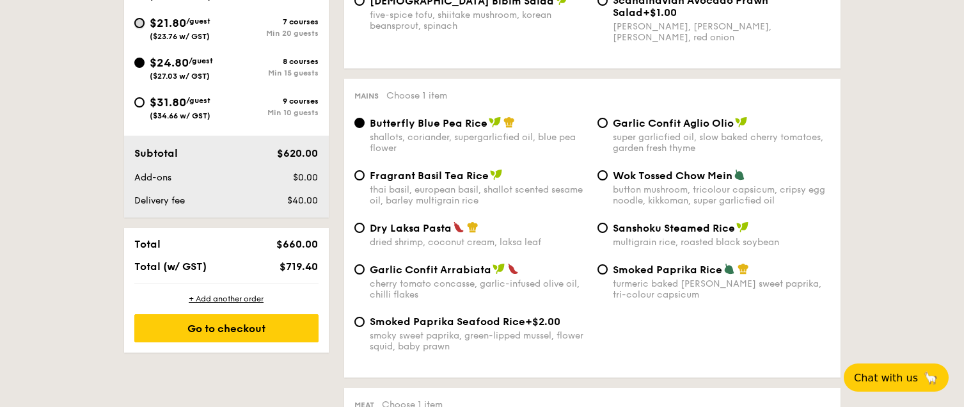
click at [136, 22] on input "$21.80 /guest ($23.76 w/ GST) 7 courses Min 20 guests" at bounding box center [139, 23] width 10 height 10
radio input "true"
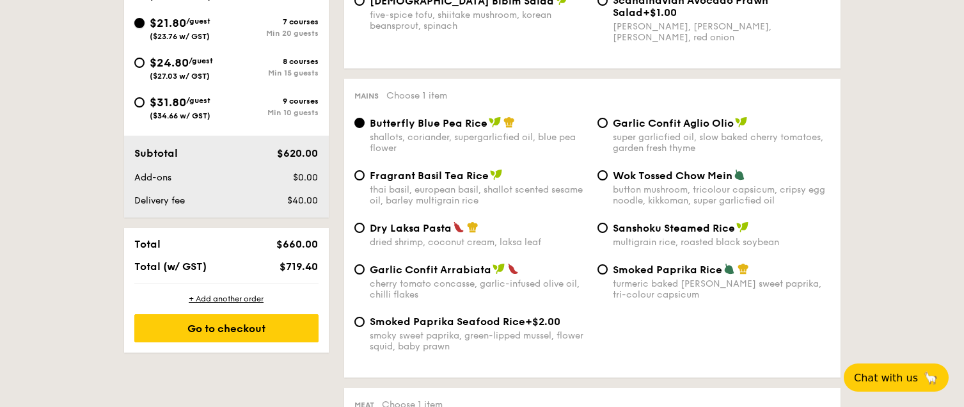
radio input "true"
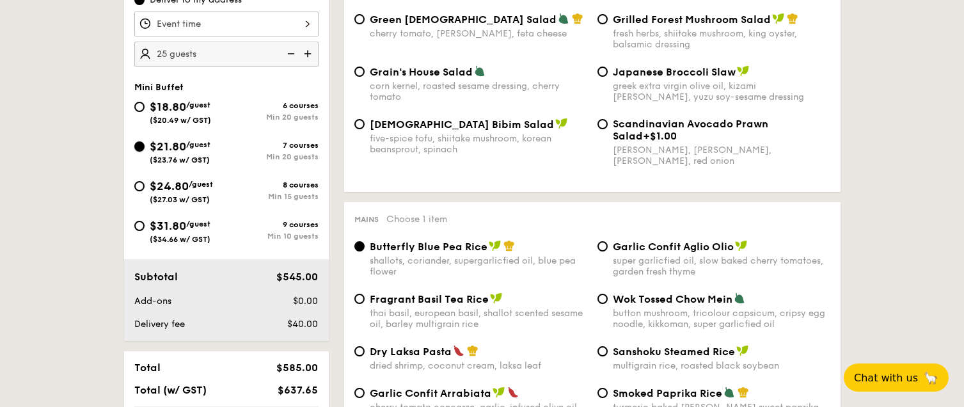
scroll to position [382, 0]
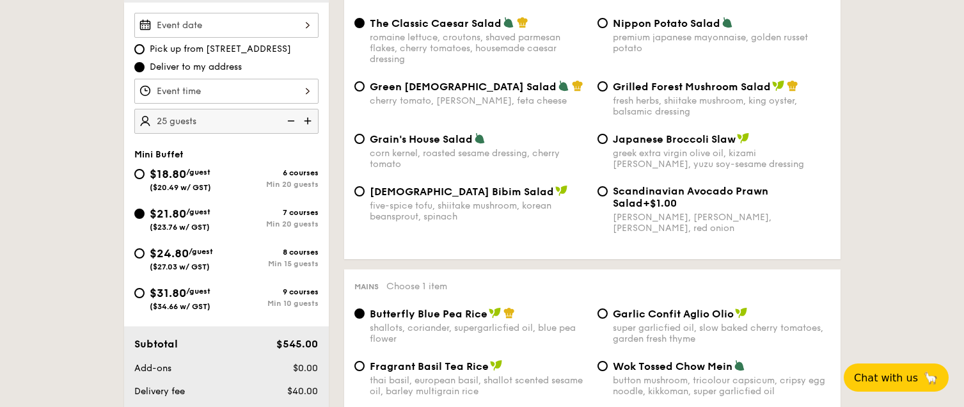
click at [172, 248] on span "$24.80" at bounding box center [169, 253] width 39 height 14
click at [145, 248] on input "$24.80 /guest ($27.03 w/ GST) 8 courses Min 15 guests" at bounding box center [139, 253] width 10 height 10
radio input "true"
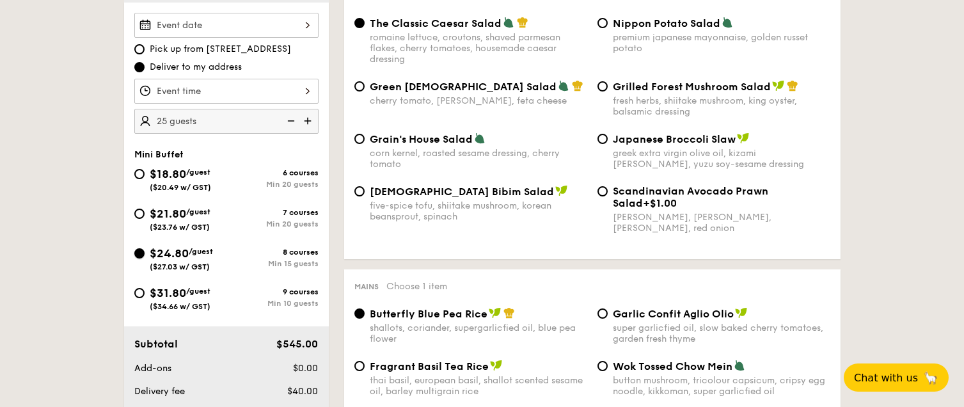
radio input "true"
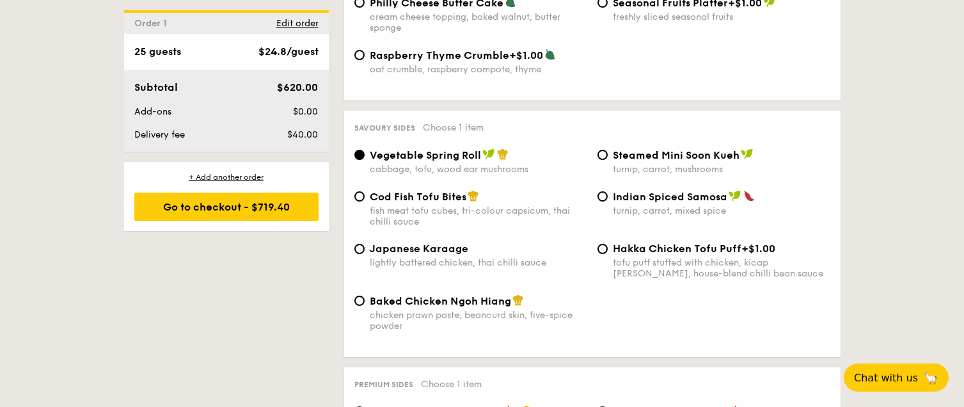
scroll to position [2101, 0]
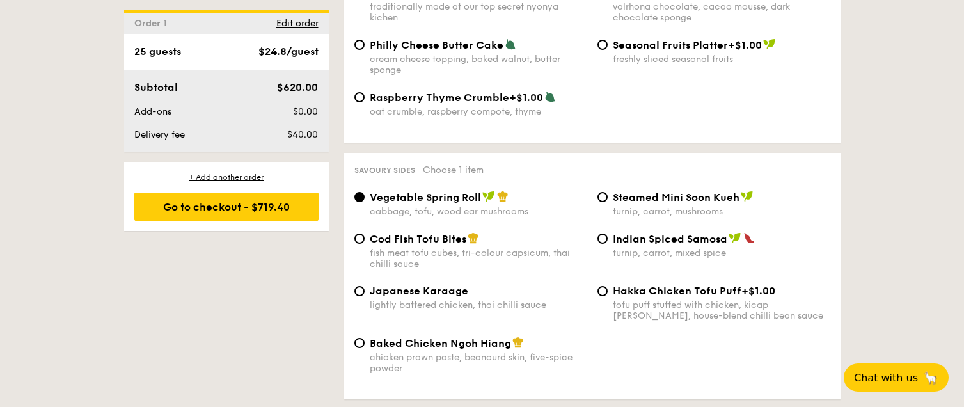
click at [353, 232] on div "Cod Fish Tofu Bites fish meat tofu cubes, tri-colour capsicum, thai chilli sauce" at bounding box center [470, 250] width 243 height 37
click at [365, 232] on div "Cod Fish Tofu Bites fish meat tofu cubes, tri-colour capsicum, thai chilli sauce" at bounding box center [470, 250] width 243 height 37
click at [360, 234] on input "Cod Fish Tofu Bites fish meat tofu cubes, tri-colour capsicum, thai chilli sauce" at bounding box center [360, 239] width 10 height 10
radio input "true"
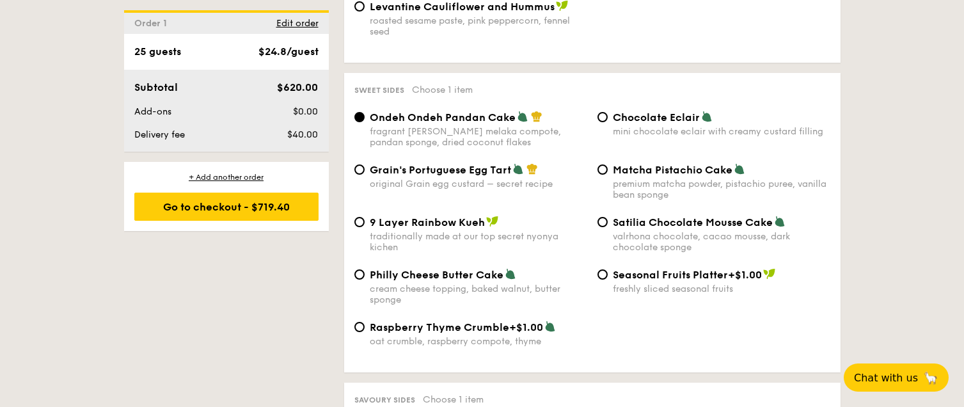
scroll to position [1846, 0]
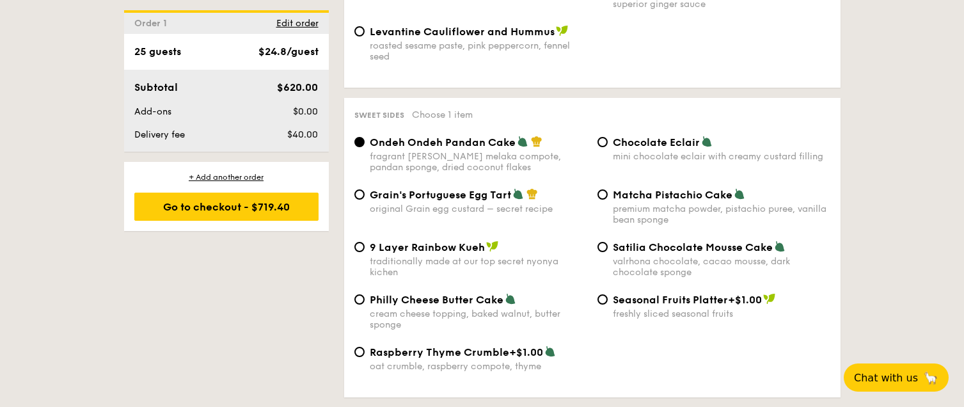
click at [609, 136] on div "Chocolate Eclair mini chocolate eclair with creamy custard filling" at bounding box center [714, 149] width 243 height 26
click at [602, 137] on input "Chocolate Eclair mini chocolate eclair with creamy custard filling" at bounding box center [603, 142] width 10 height 10
radio input "true"
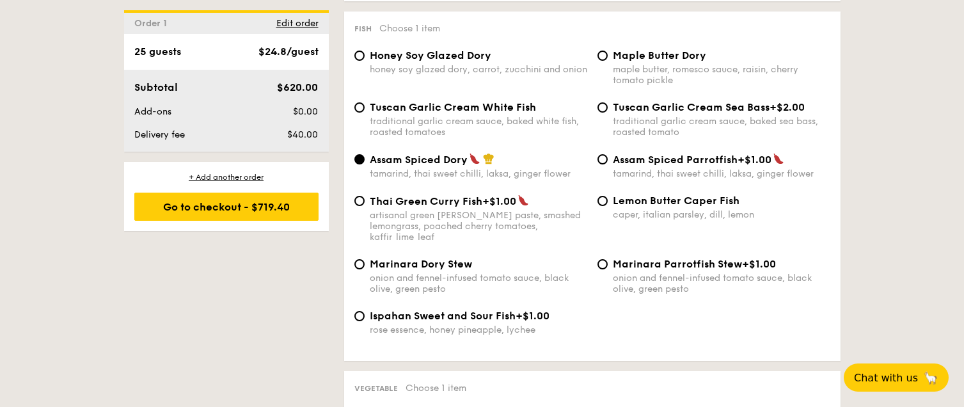
scroll to position [1209, 0]
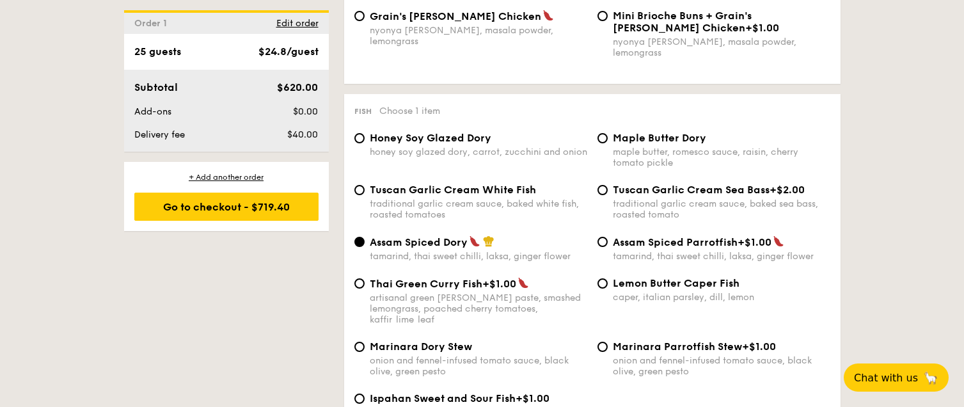
click at [520, 184] on span "Tuscan Garlic Cream White Fish" at bounding box center [453, 190] width 166 height 12
click at [365, 185] on input "Tuscan Garlic Cream White Fish traditional garlic cream sauce, baked white fish…" at bounding box center [360, 190] width 10 height 10
radio input "true"
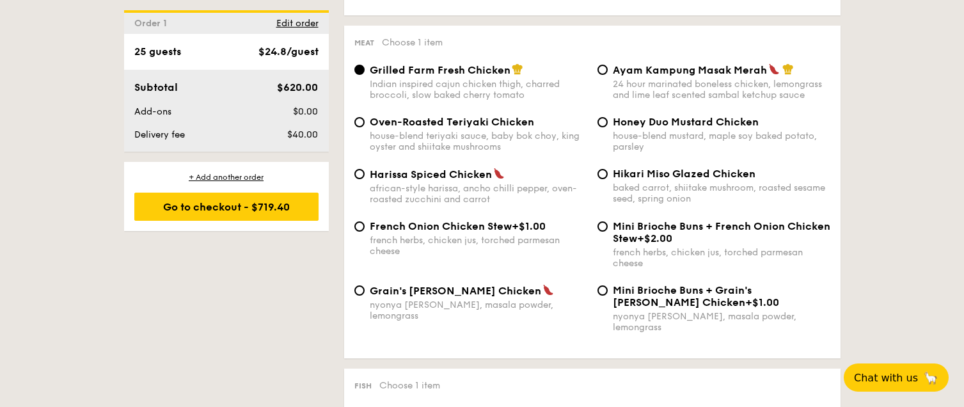
scroll to position [871, 0]
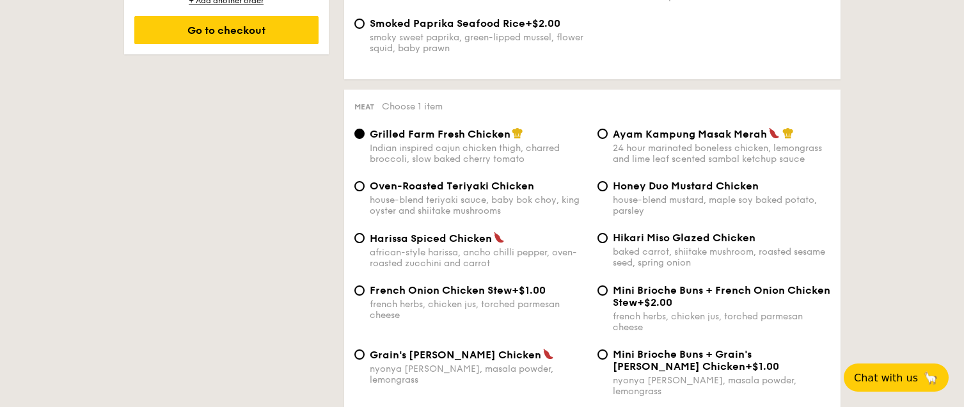
click at [619, 184] on span "Honey Duo Mustard Chicken" at bounding box center [686, 186] width 146 height 12
click at [608, 184] on input "Honey Duo Mustard Chicken house-blend mustard, maple soy baked potato, parsley" at bounding box center [603, 186] width 10 height 10
radio input "true"
click at [419, 188] on span "Oven-Roasted Teriyaki Chicken" at bounding box center [452, 186] width 164 height 12
click at [365, 188] on input "Oven-Roasted Teriyaki Chicken house-blend teriyaki sauce, baby bok choy, king o…" at bounding box center [360, 186] width 10 height 10
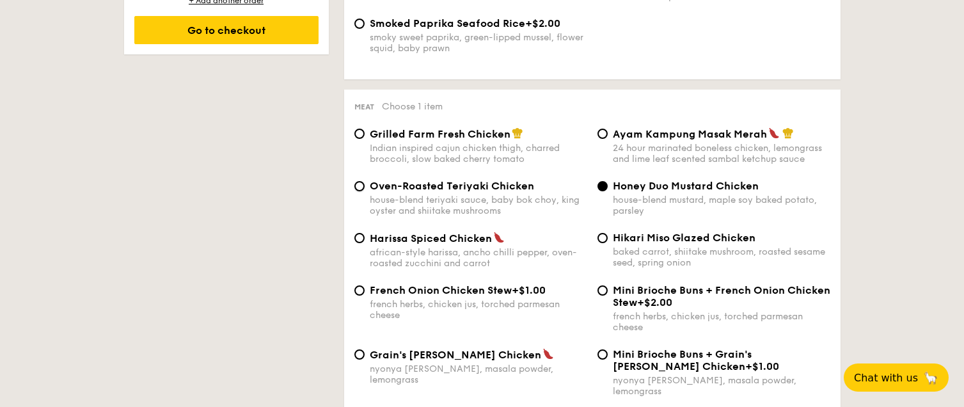
radio input "true"
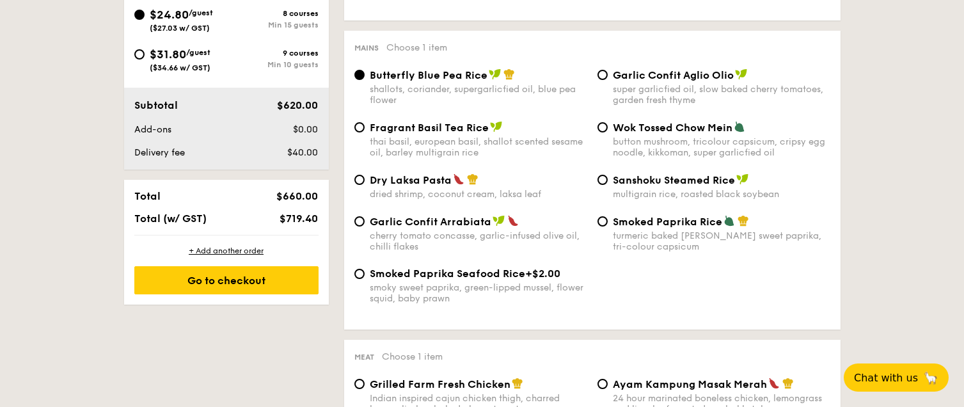
scroll to position [616, 0]
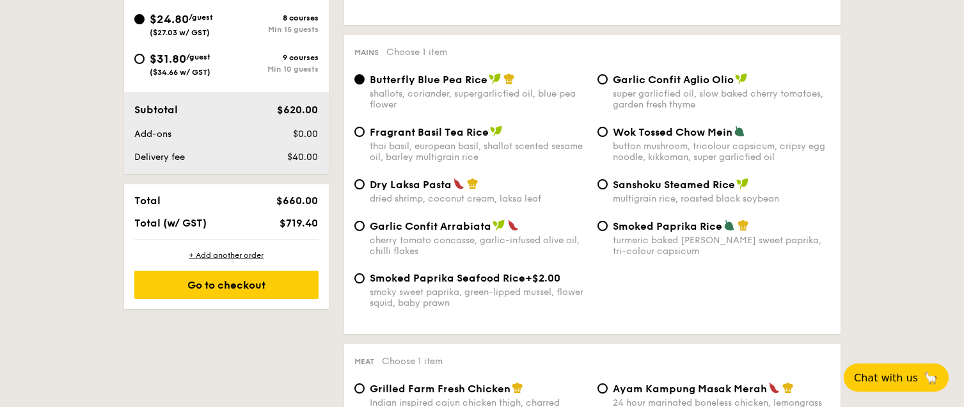
click at [673, 72] on div "Mains Choose 1 item Butterfly Blue Pea Rice shallots, coriander, supergarlicfie…" at bounding box center [592, 184] width 497 height 299
click at [667, 78] on span "Garlic Confit Aglio Olio" at bounding box center [673, 80] width 121 height 12
click at [608, 78] on input "Garlic Confit Aglio Olio super garlicfied oil, slow baked cherry tomatoes, gard…" at bounding box center [603, 79] width 10 height 10
radio input "true"
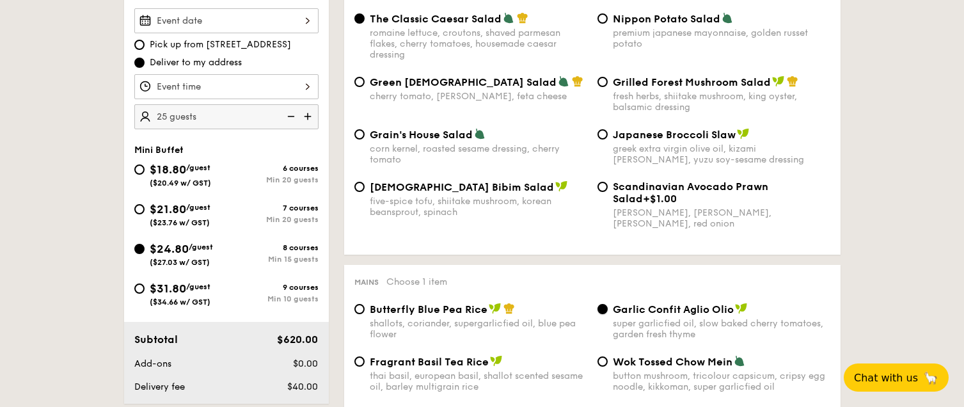
scroll to position [362, 0]
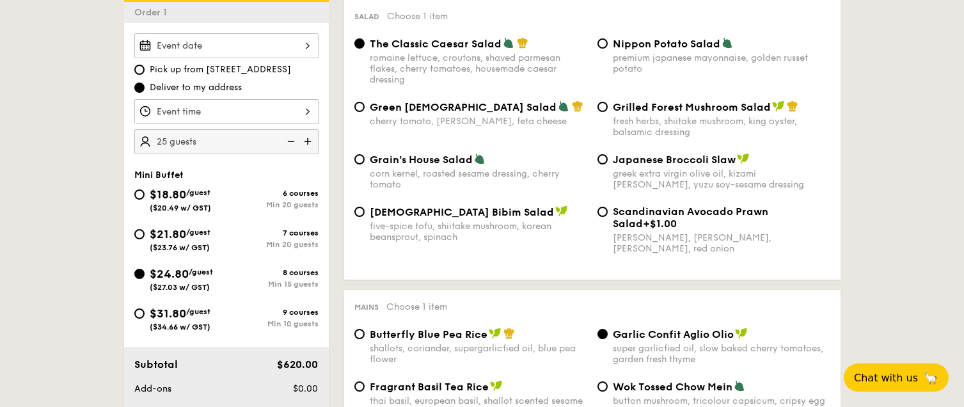
click at [443, 103] on span "Green [DEMOGRAPHIC_DATA] Salad" at bounding box center [463, 107] width 187 height 12
click at [365, 103] on input "Green Goddess Salad cherry tomato, [PERSON_NAME], feta cheese" at bounding box center [360, 107] width 10 height 10
radio input "true"
click at [285, 141] on img at bounding box center [289, 141] width 19 height 24
type input "20 guests"
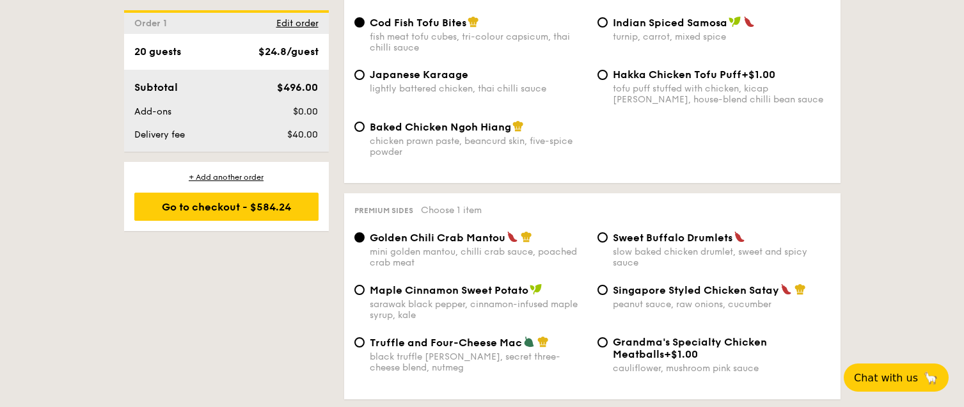
scroll to position [2399, 0]
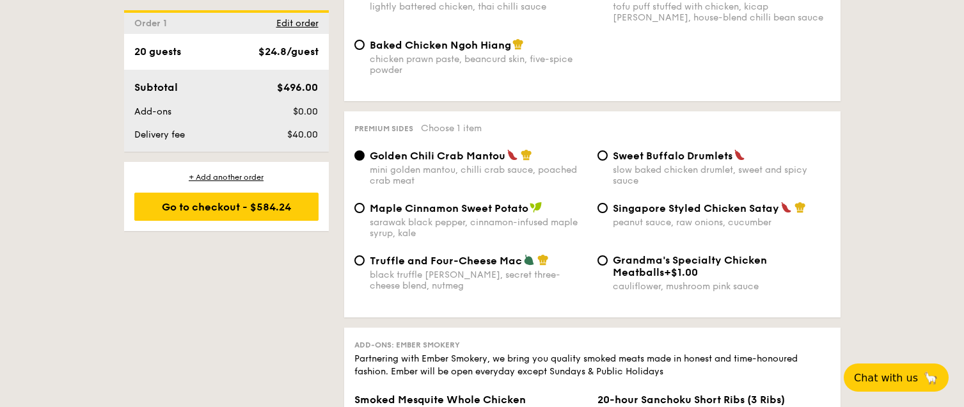
click at [468, 255] on span "Truffle and Four-Cheese Mac" at bounding box center [446, 261] width 152 height 12
click at [365, 255] on input "Truffle and Four-Cheese Mac black truffle [PERSON_NAME], secret three-cheese bl…" at bounding box center [360, 260] width 10 height 10
radio input "true"
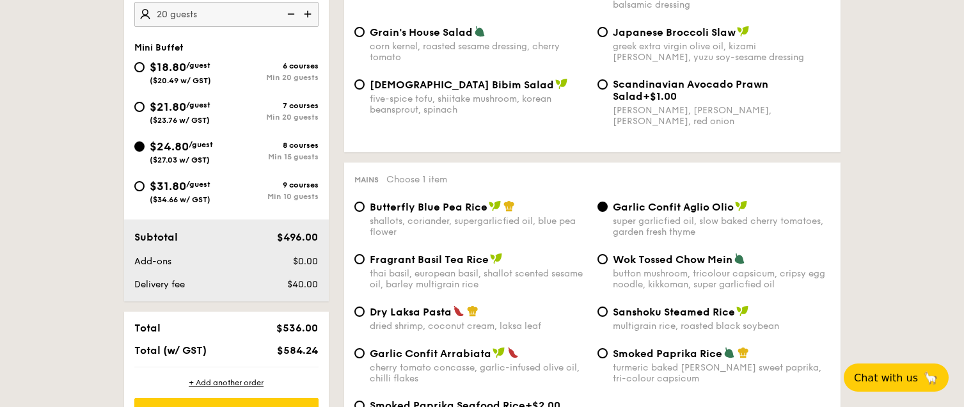
scroll to position [234, 0]
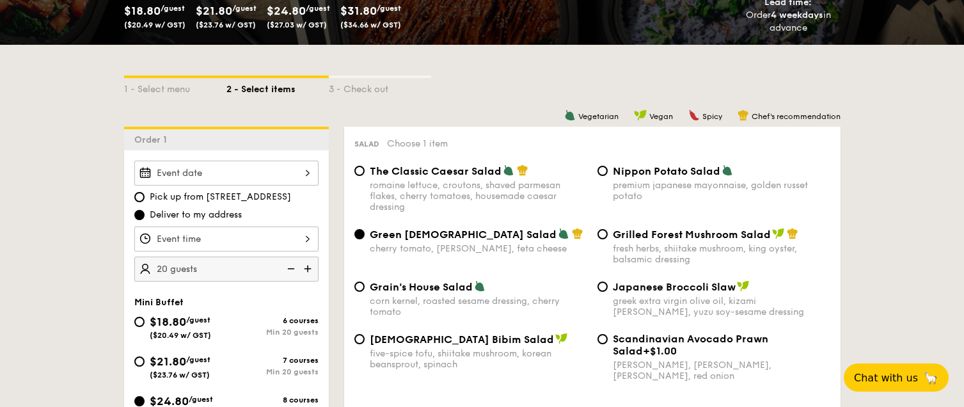
click at [202, 168] on input "Smoked Mesquite Whole Chicken brined in our in-house blend of herbs and spices,…" at bounding box center [226, 173] width 184 height 25
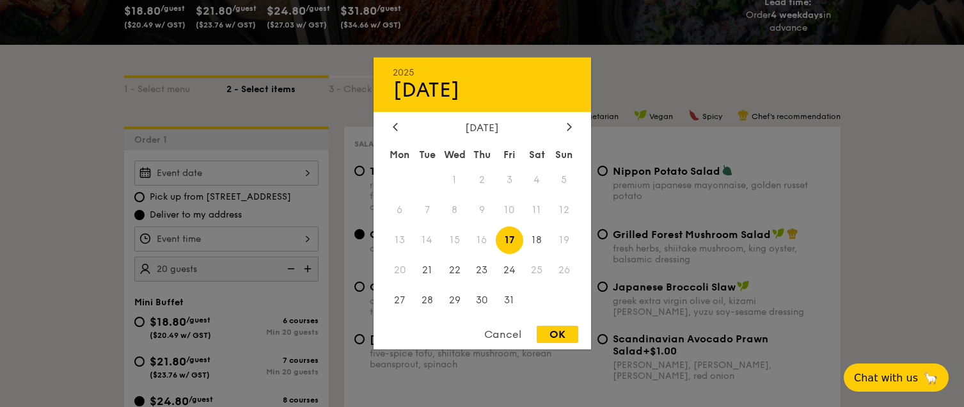
click at [570, 120] on div "2025 Oct [DATE] Tue Wed Thu Fri Sat Sun 1 2 3 4 5 6 7 8 9 10 11 12 13 14 15 16 …" at bounding box center [483, 204] width 218 height 292
click at [568, 123] on icon at bounding box center [569, 126] width 5 height 8
click at [531, 205] on span "8" at bounding box center [537, 210] width 28 height 28
click at [563, 337] on div "OK" at bounding box center [558, 334] width 42 height 17
type input "[DATE]"
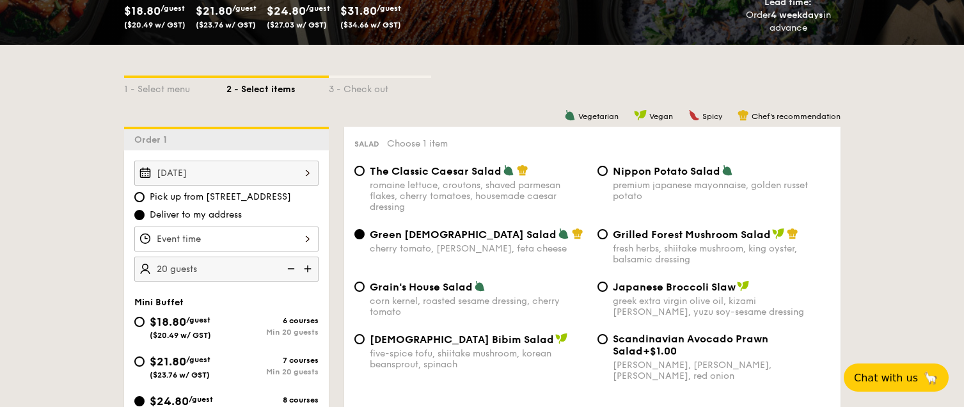
click at [245, 242] on input "Smoked Mesquite Whole Chicken brined in our in-house blend of herbs and spices,…" at bounding box center [226, 239] width 184 height 25
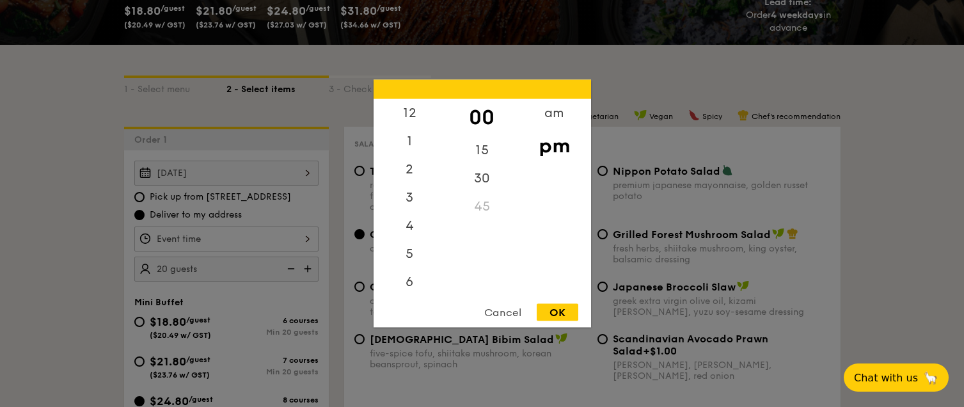
scroll to position [56, 0]
click at [408, 225] on div "6" at bounding box center [410, 230] width 72 height 37
click at [556, 307] on div "OK" at bounding box center [558, 312] width 42 height 17
type input "6:00PM"
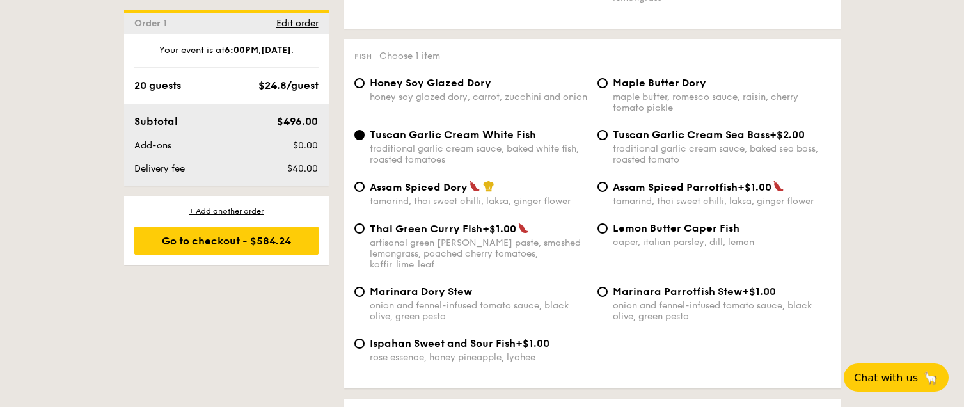
scroll to position [1253, 0]
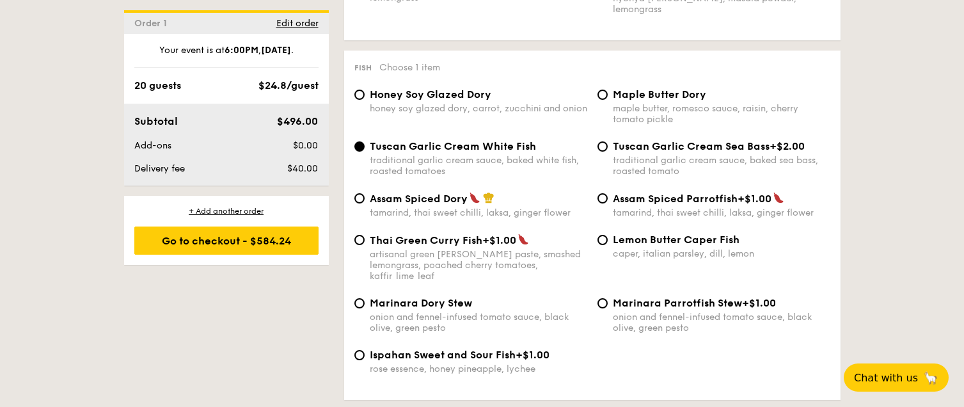
click at [563, 207] on div "tamarind, thai sweet chilli, laksa, ginger flower" at bounding box center [479, 212] width 218 height 11
click at [365, 201] on input "Assam Spiced Dory tamarind, thai sweet chilli, laksa, ginger flower" at bounding box center [360, 198] width 10 height 10
radio input "true"
click at [417, 140] on span "Tuscan Garlic Cream White Fish" at bounding box center [453, 146] width 166 height 12
click at [365, 141] on input "Tuscan Garlic Cream White Fish traditional garlic cream sauce, baked white fish…" at bounding box center [360, 146] width 10 height 10
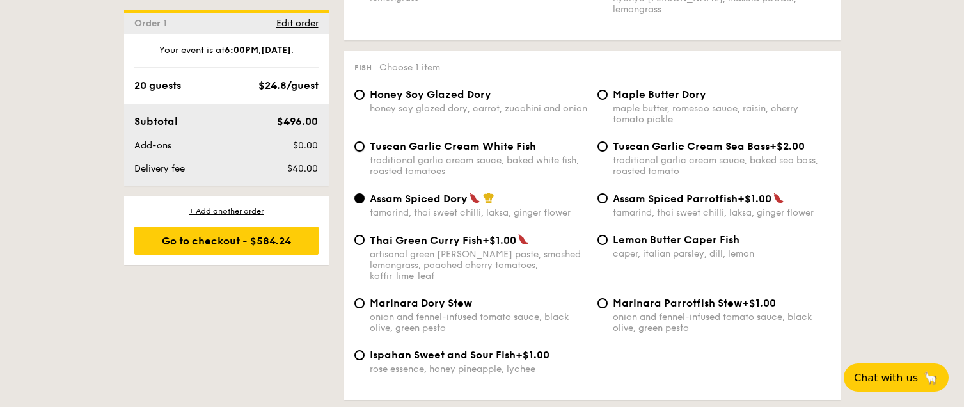
radio input "true"
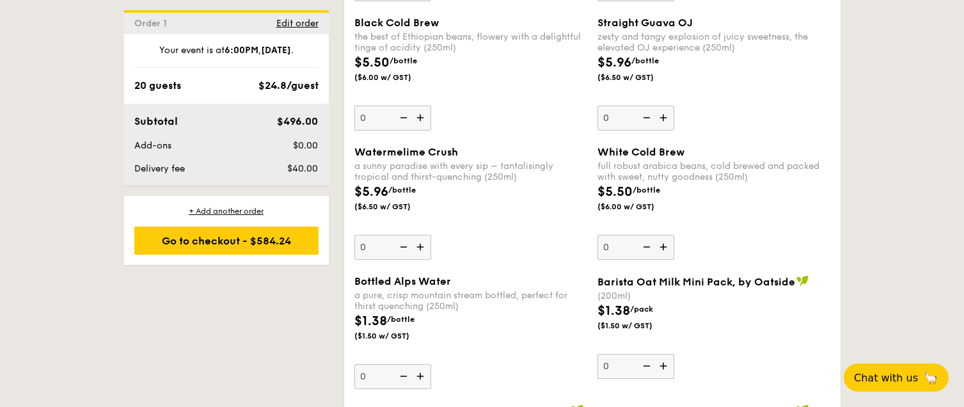
scroll to position [3418, 0]
